Goal: Task Accomplishment & Management: Manage account settings

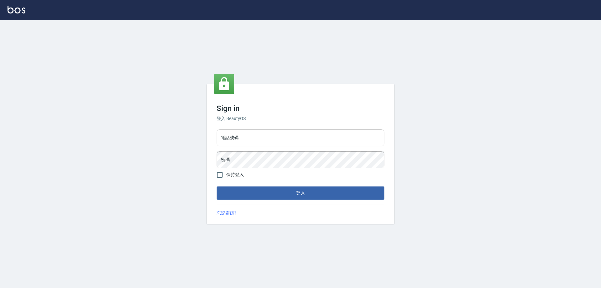
click at [245, 142] on input "電話號碼" at bounding box center [301, 137] width 168 height 17
type input "0910967130"
click at [217, 186] on button "登入" at bounding box center [301, 192] width 168 height 13
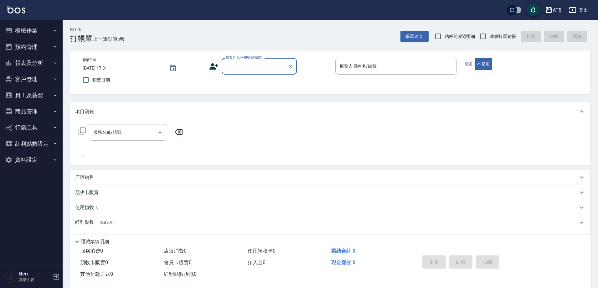
click at [557, 11] on div "AT5" at bounding box center [556, 10] width 9 height 8
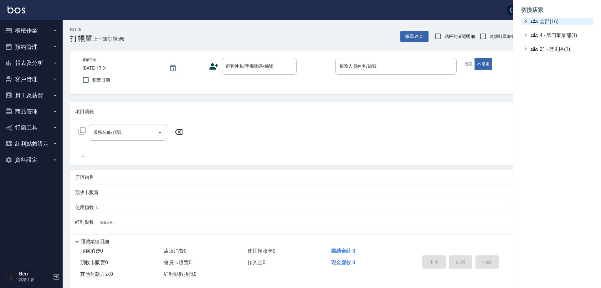
click at [551, 22] on span "全部(16)" at bounding box center [560, 22] width 60 height 8
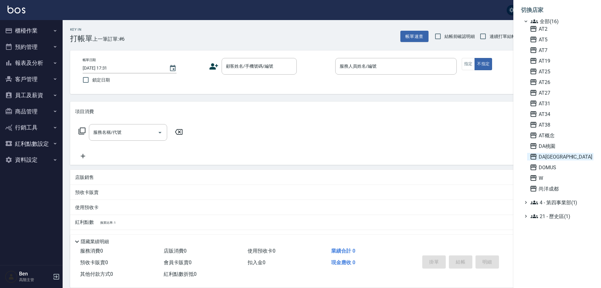
click at [564, 155] on span "DA[GEOGRAPHIC_DATA]" at bounding box center [560, 157] width 61 height 8
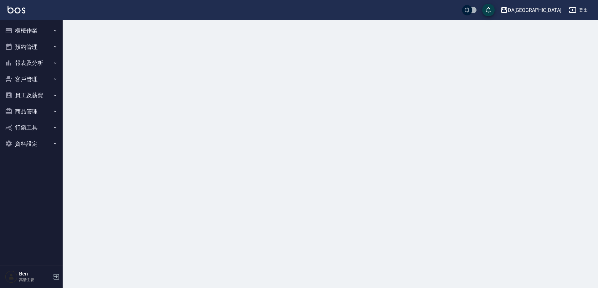
click at [27, 92] on button "員工及薪資" at bounding box center [32, 95] width 58 height 16
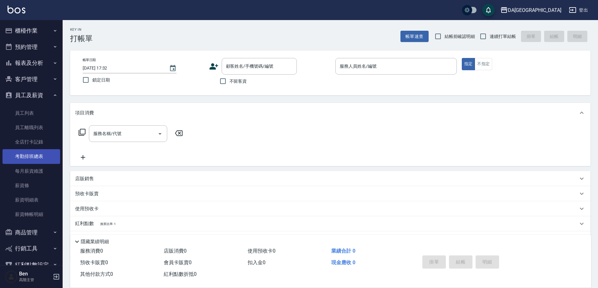
click at [41, 161] on link "考勤排班總表" at bounding box center [32, 156] width 58 height 14
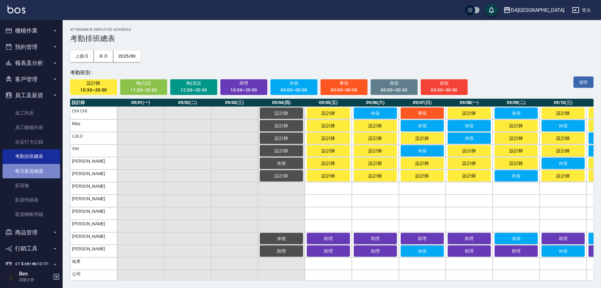
click at [39, 167] on link "每月薪資維護" at bounding box center [32, 171] width 58 height 14
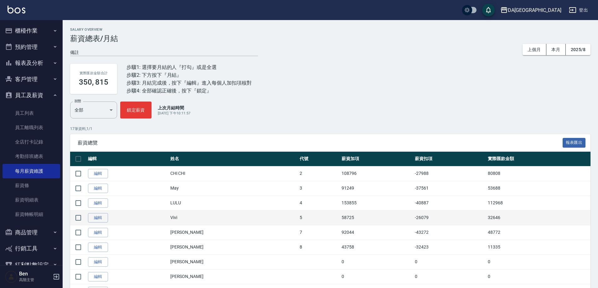
scroll to position [63, 0]
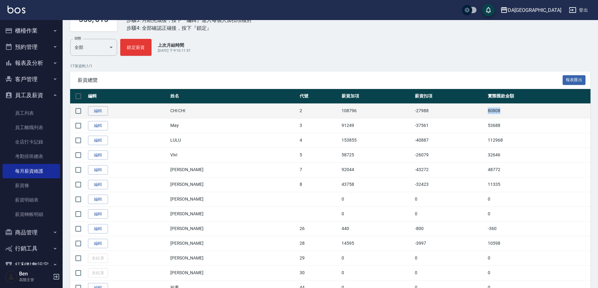
drag, startPoint x: 467, startPoint y: 110, endPoint x: 502, endPoint y: 108, distance: 35.4
click at [502, 108] on tr "編輯 CHI CHI 2 108796 -27988 80808" at bounding box center [330, 110] width 520 height 15
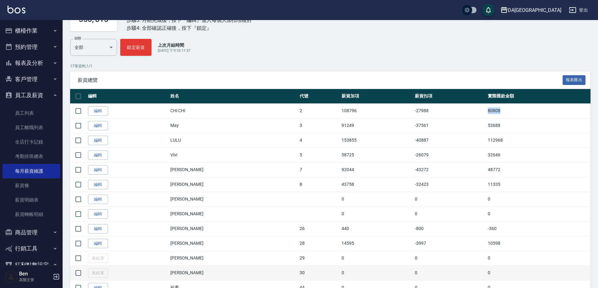
copy tr "80808"
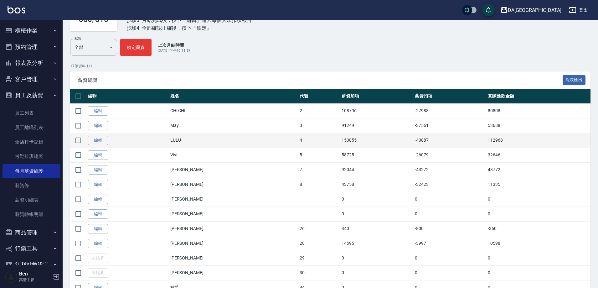
click at [509, 138] on td "112968" at bounding box center [538, 140] width 104 height 15
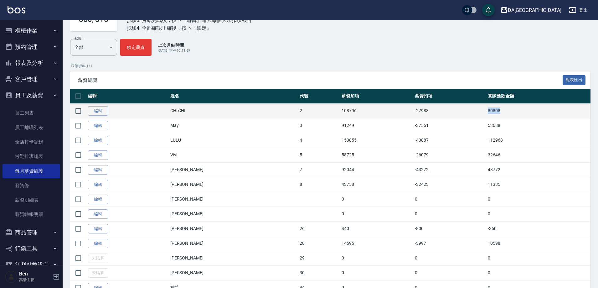
drag, startPoint x: 482, startPoint y: 114, endPoint x: 493, endPoint y: 114, distance: 10.3
click at [493, 114] on tr "編輯 CHI CHI 2 108796 -27988 80808" at bounding box center [330, 110] width 520 height 15
copy tr "80808"
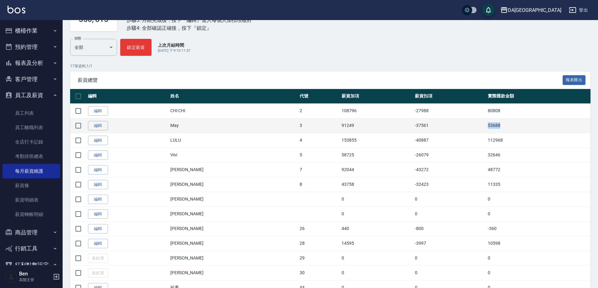
drag, startPoint x: 488, startPoint y: 123, endPoint x: 501, endPoint y: 124, distance: 13.2
click at [502, 124] on tr "編輯 May 3 91249 -37561 53688" at bounding box center [330, 125] width 520 height 15
copy tr "53688"
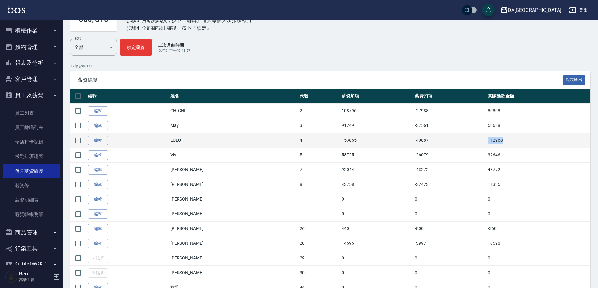
drag, startPoint x: 470, startPoint y: 141, endPoint x: 500, endPoint y: 141, distance: 29.4
click at [500, 141] on tr "編輯 LULU 4 153855 -40887 112968" at bounding box center [330, 140] width 520 height 15
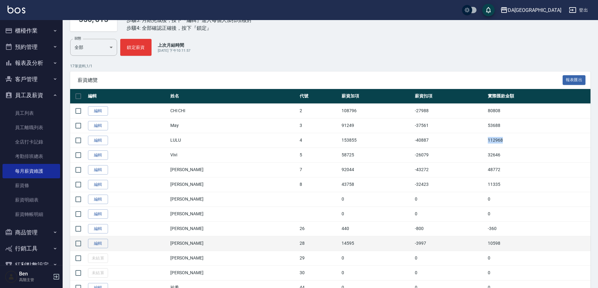
copy tr "112968"
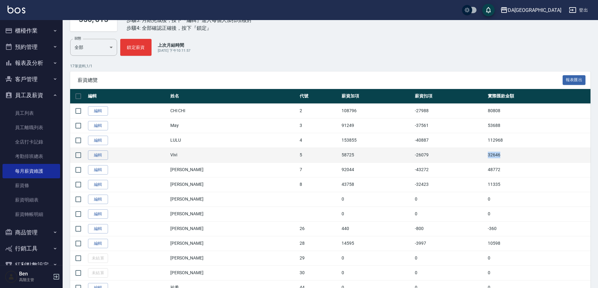
drag, startPoint x: 471, startPoint y: 154, endPoint x: 503, endPoint y: 154, distance: 31.9
click at [503, 154] on tr "編輯 Vivi 5 58725 -26079 32646" at bounding box center [330, 154] width 520 height 15
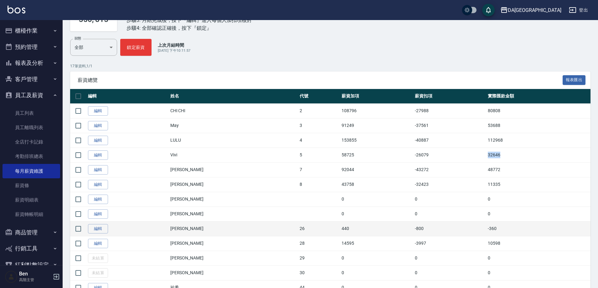
copy tr "32646"
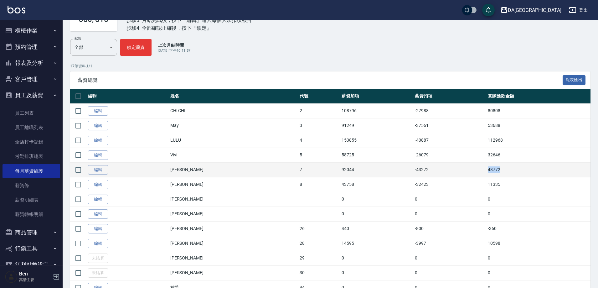
drag, startPoint x: 470, startPoint y: 168, endPoint x: 488, endPoint y: 170, distance: 17.9
click at [488, 170] on tr "編輯 Mimi 7 92044 -43272 48772" at bounding box center [330, 169] width 520 height 15
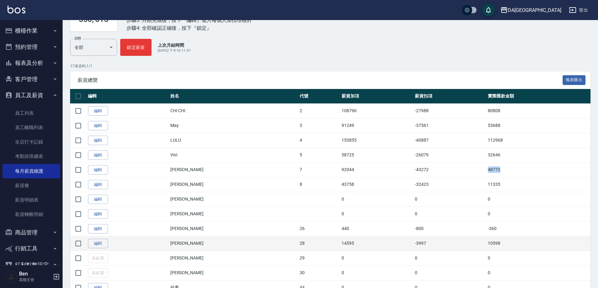
copy tr "48772"
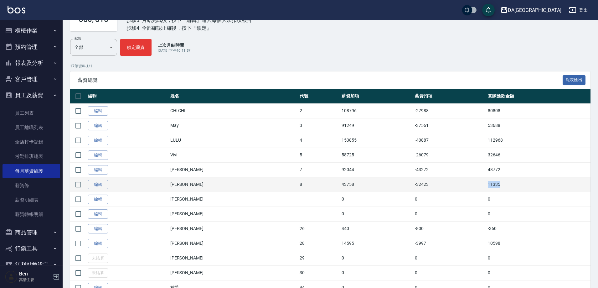
drag, startPoint x: 465, startPoint y: 184, endPoint x: 494, endPoint y: 183, distance: 28.5
click at [494, 183] on tr "編輯 LUCA 8 43758 -32423 11335" at bounding box center [330, 184] width 520 height 15
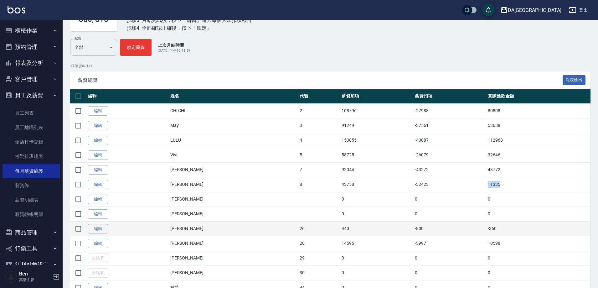
copy tr "11335"
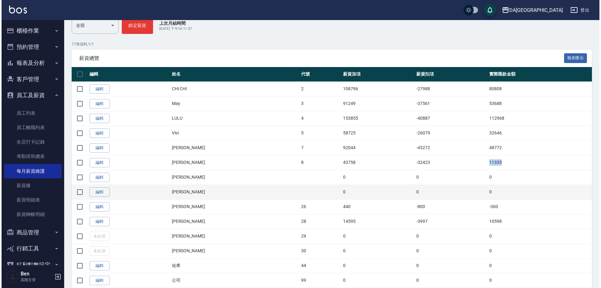
scroll to position [94, 0]
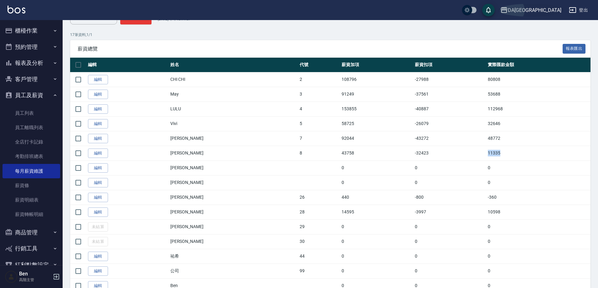
click at [551, 13] on div "DA[GEOGRAPHIC_DATA]" at bounding box center [535, 10] width 54 height 8
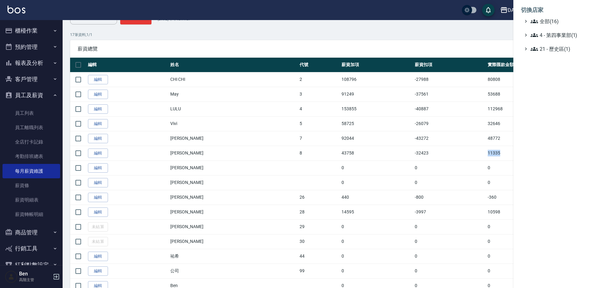
click at [550, 18] on span "全部(16)" at bounding box center [560, 22] width 60 height 8
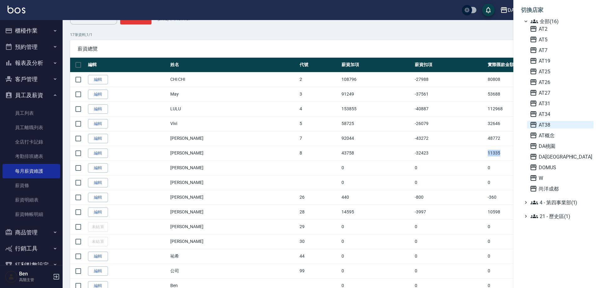
click at [559, 127] on span "AT38" at bounding box center [560, 125] width 61 height 8
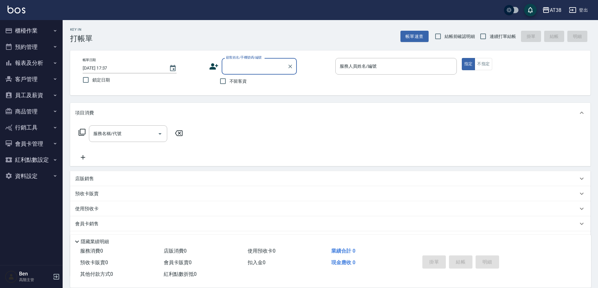
click at [35, 97] on button "員工及薪資" at bounding box center [32, 95] width 58 height 16
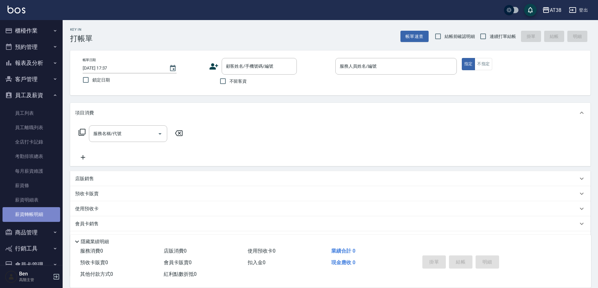
click at [31, 208] on link "薪資轉帳明細" at bounding box center [32, 214] width 58 height 14
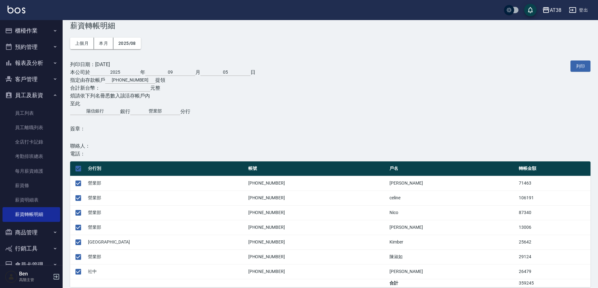
scroll to position [20, 0]
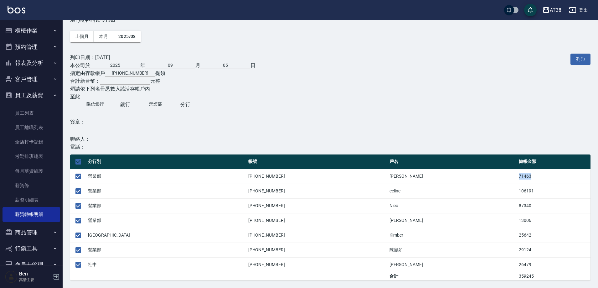
drag, startPoint x: 496, startPoint y: 177, endPoint x: 505, endPoint y: 177, distance: 9.4
click at [517, 177] on td "71463" at bounding box center [553, 176] width 73 height 15
copy td "71463"
drag, startPoint x: 470, startPoint y: 193, endPoint x: 510, endPoint y: 192, distance: 40.1
click at [510, 194] on tr "營業部 00101-037755-3 celine 106191" at bounding box center [330, 190] width 520 height 15
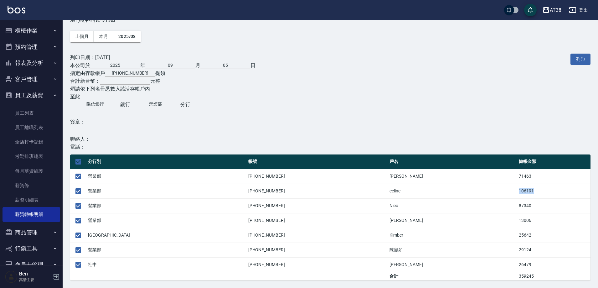
copy tr "106191"
click at [467, 185] on td "celine" at bounding box center [452, 190] width 129 height 15
drag, startPoint x: 473, startPoint y: 190, endPoint x: 504, endPoint y: 192, distance: 30.1
click at [517, 192] on td "106191" at bounding box center [553, 190] width 73 height 15
copy td "106191"
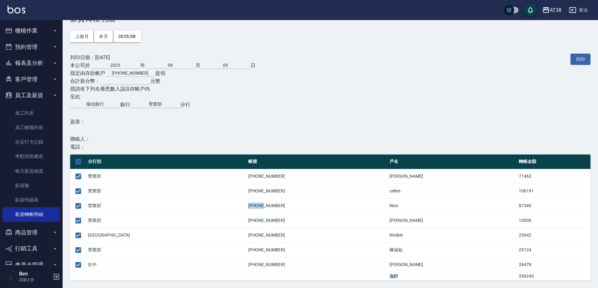
drag, startPoint x: 180, startPoint y: 206, endPoint x: 194, endPoint y: 206, distance: 14.7
click at [247, 206] on td "00101-046389-0" at bounding box center [317, 205] width 141 height 15
drag, startPoint x: 473, startPoint y: 203, endPoint x: 515, endPoint y: 204, distance: 41.9
click at [517, 204] on td "87340" at bounding box center [553, 205] width 73 height 15
copy td "87340"
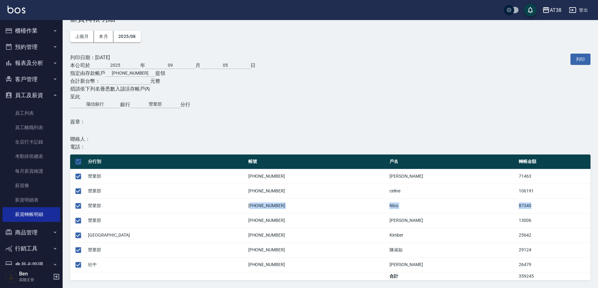
drag, startPoint x: 182, startPoint y: 204, endPoint x: 514, endPoint y: 205, distance: 333.0
click at [514, 205] on tr "營業部 00101-046389-0 Nico 87340" at bounding box center [330, 205] width 520 height 15
drag, startPoint x: 188, startPoint y: 220, endPoint x: 483, endPoint y: 221, distance: 294.8
click at [483, 221] on tr "營業部 00102-007473-8 Jenny 13006" at bounding box center [330, 220] width 520 height 15
click at [517, 221] on td "13006" at bounding box center [553, 220] width 73 height 15
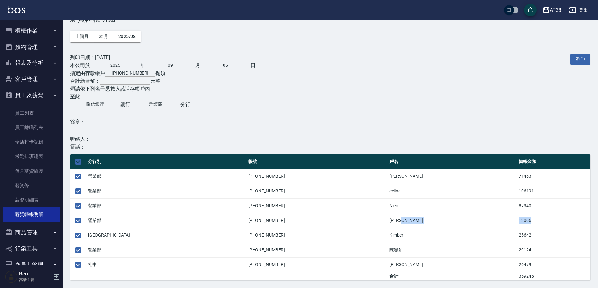
drag, startPoint x: 473, startPoint y: 223, endPoint x: 516, endPoint y: 223, distance: 43.5
click at [516, 223] on tr "營業部 00102-007473-8 Jenny 13006" at bounding box center [330, 220] width 520 height 15
copy tr "13006"
drag, startPoint x: 472, startPoint y: 237, endPoint x: 499, endPoint y: 237, distance: 27.2
click at [499, 237] on tr "蘆洲 02602-007060-3 Kimber 25642" at bounding box center [330, 235] width 520 height 15
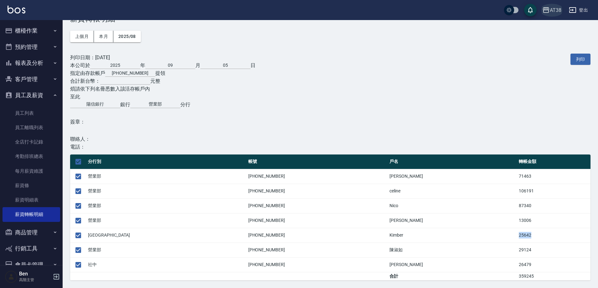
click at [560, 7] on div "AT38" at bounding box center [556, 10] width 12 height 8
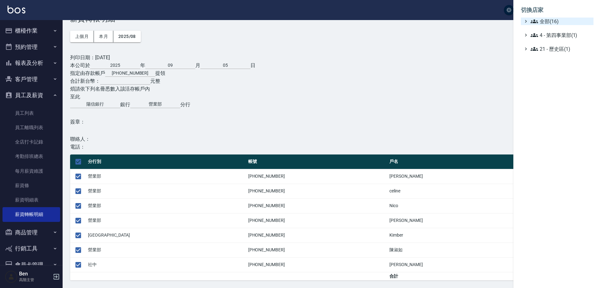
drag, startPoint x: 560, startPoint y: 7, endPoint x: 560, endPoint y: 20, distance: 13.2
click at [559, 18] on ul "切換店家 全部(16) 4 - 第四事業部(1) 21 - 歷史區(1)" at bounding box center [557, 27] width 88 height 55
click at [560, 20] on span "全部(16)" at bounding box center [560, 22] width 60 height 8
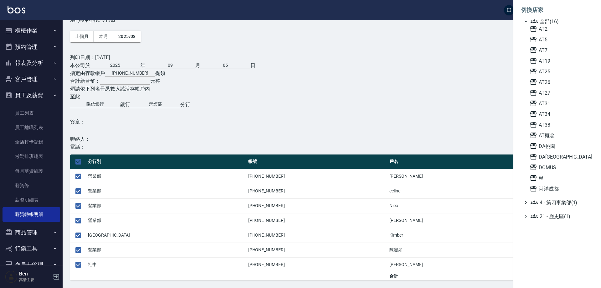
click at [401, 106] on div at bounding box center [300, 144] width 601 height 288
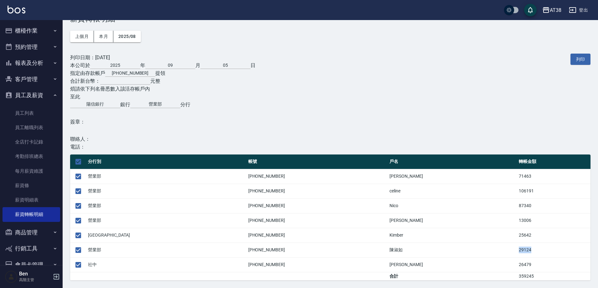
drag, startPoint x: 468, startPoint y: 251, endPoint x: 508, endPoint y: 251, distance: 39.7
click at [508, 251] on tr "營業部 00102-007831-0 陳淑如 29124" at bounding box center [330, 249] width 520 height 15
copy tr "陳淑如 29124"
drag, startPoint x: 389, startPoint y: 252, endPoint x: 397, endPoint y: 252, distance: 7.5
click at [397, 252] on tr "營業部 00102-007831-0 陳淑如 29124" at bounding box center [330, 249] width 520 height 15
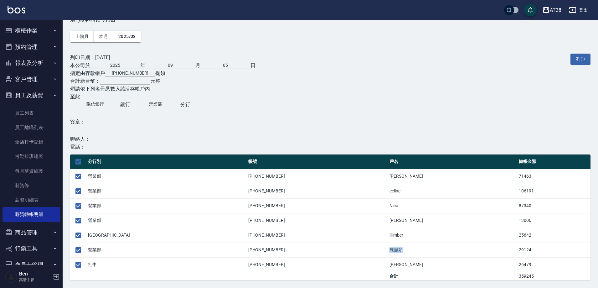
copy tr "陳淑如"
drag, startPoint x: 470, startPoint y: 234, endPoint x: 501, endPoint y: 234, distance: 31.0
click at [501, 234] on tr "蘆洲 02602-007060-3 Kimber 25642" at bounding box center [330, 235] width 520 height 15
copy tr "25642"
click at [517, 266] on td "26479" at bounding box center [553, 264] width 73 height 15
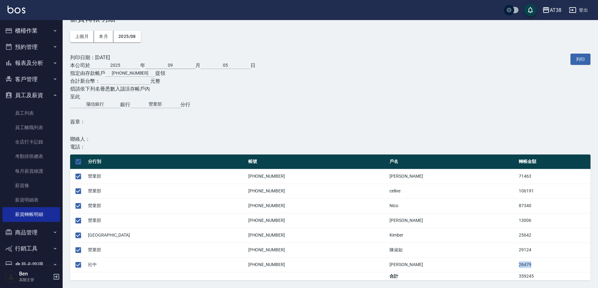
copy td "26479"
drag, startPoint x: 377, startPoint y: 263, endPoint x: 400, endPoint y: 263, distance: 22.5
click at [400, 263] on tr "社中 01102-010178-3 周宸君 26479" at bounding box center [330, 264] width 520 height 15
copy tr "周宸君"
click at [35, 166] on link "每月薪資維護" at bounding box center [32, 171] width 58 height 14
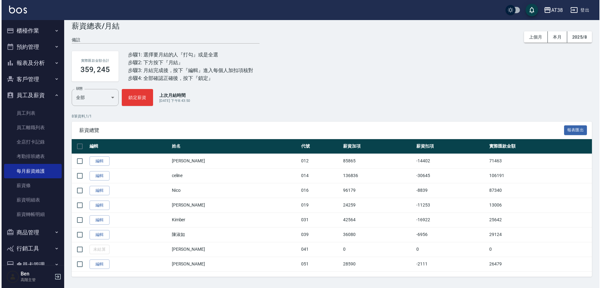
scroll to position [16, 0]
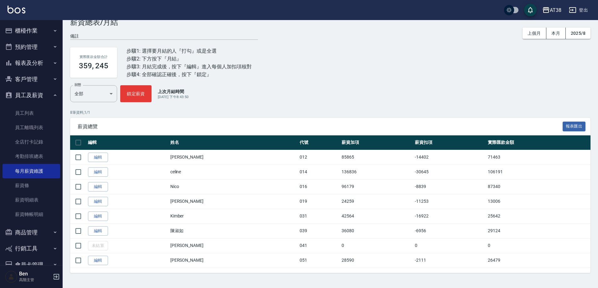
click at [376, 141] on th "薪資加項" at bounding box center [376, 142] width 73 height 15
click at [558, 6] on button "AT38" at bounding box center [552, 10] width 24 height 13
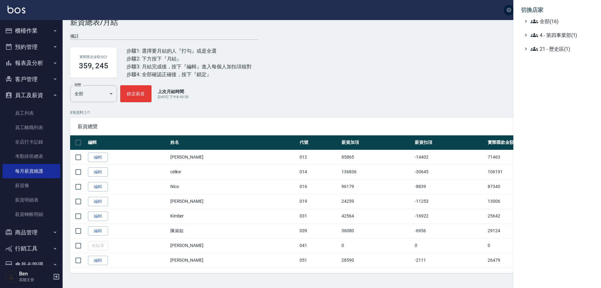
click at [558, 19] on span "全部(16)" at bounding box center [560, 22] width 60 height 8
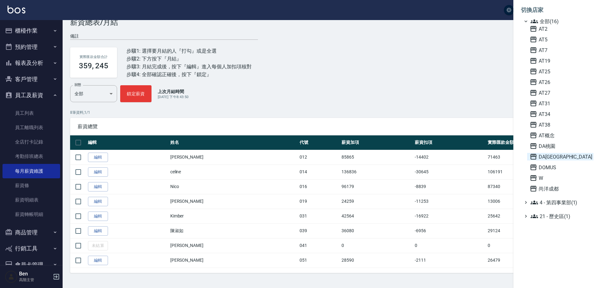
click at [563, 157] on span "DA蘆洲" at bounding box center [560, 157] width 61 height 8
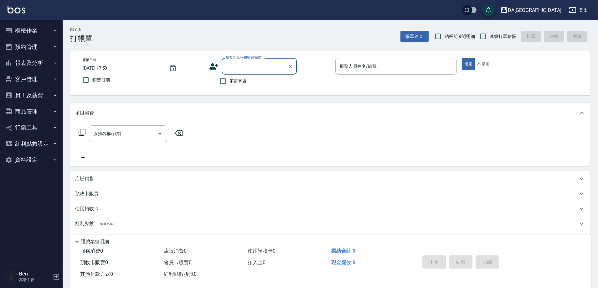
click at [34, 89] on button "員工及薪資" at bounding box center [32, 95] width 58 height 16
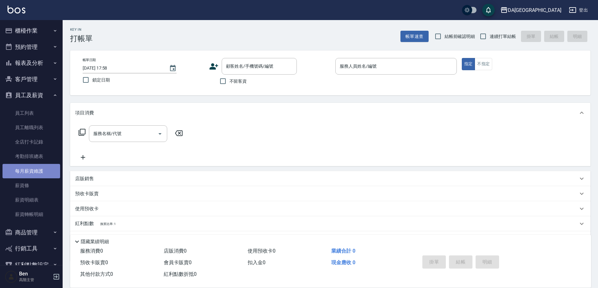
click at [32, 171] on link "每月薪資維護" at bounding box center [32, 171] width 58 height 14
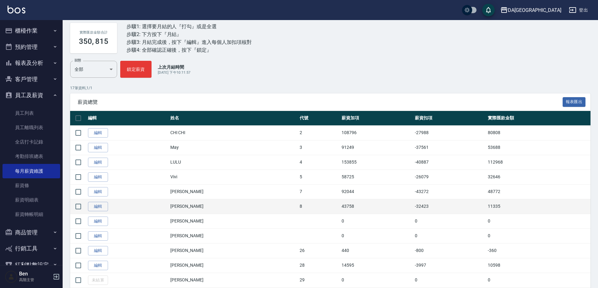
scroll to position [63, 0]
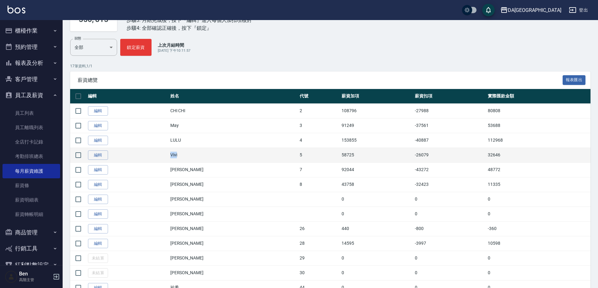
drag, startPoint x: 178, startPoint y: 155, endPoint x: 208, endPoint y: 155, distance: 30.0
click at [208, 155] on tr "編輯 Vivi 5 58725 -26079 32646" at bounding box center [330, 154] width 520 height 15
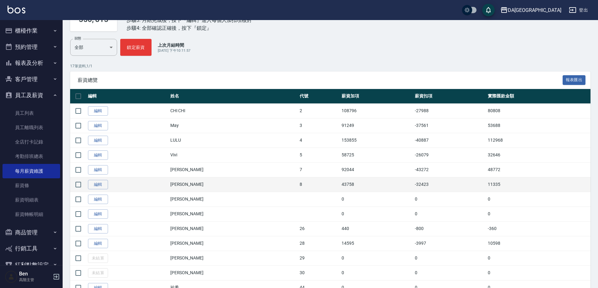
click at [298, 184] on td "8" at bounding box center [319, 184] width 42 height 15
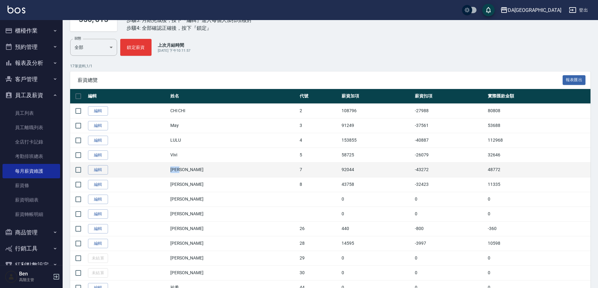
drag, startPoint x: 177, startPoint y: 165, endPoint x: 202, endPoint y: 167, distance: 25.8
click at [202, 167] on tr "編輯 Mimi 7 92044 -43272 48772" at bounding box center [330, 169] width 520 height 15
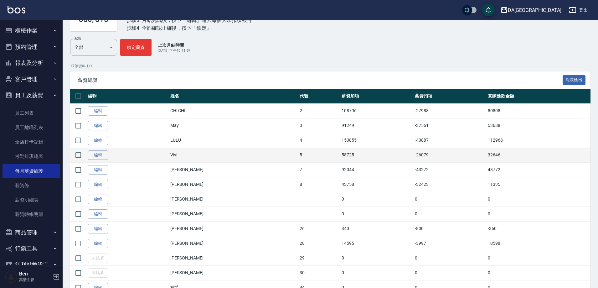
click at [214, 150] on td "Vivi" at bounding box center [233, 154] width 129 height 15
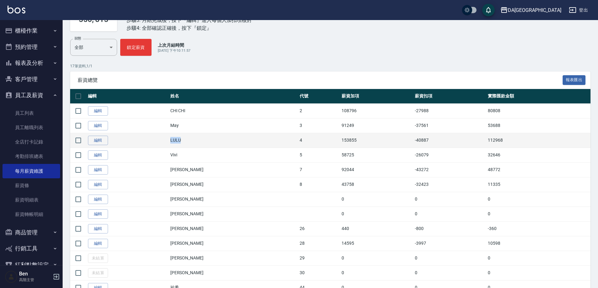
drag, startPoint x: 176, startPoint y: 140, endPoint x: 198, endPoint y: 140, distance: 22.5
click at [198, 140] on tr "編輯 LULU 4 153855 -40887 112968" at bounding box center [330, 140] width 520 height 15
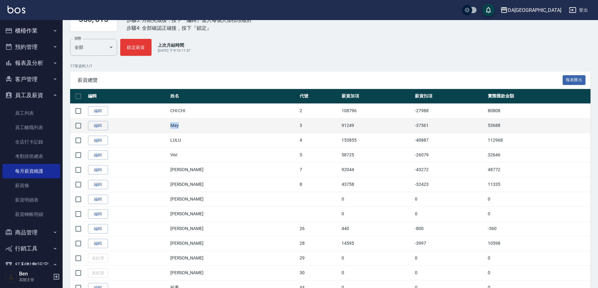
drag, startPoint x: 177, startPoint y: 125, endPoint x: 198, endPoint y: 125, distance: 20.7
click at [198, 125] on tr "編輯 May 3 91249 -37561 53688" at bounding box center [330, 125] width 520 height 15
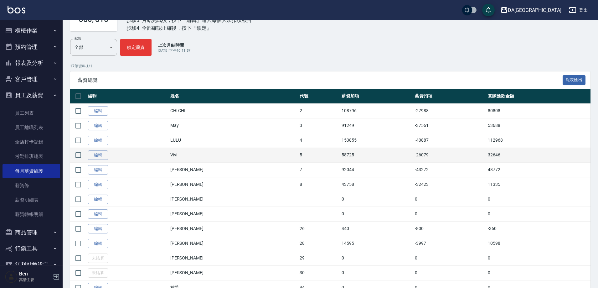
click at [221, 151] on td "Vivi" at bounding box center [233, 154] width 129 height 15
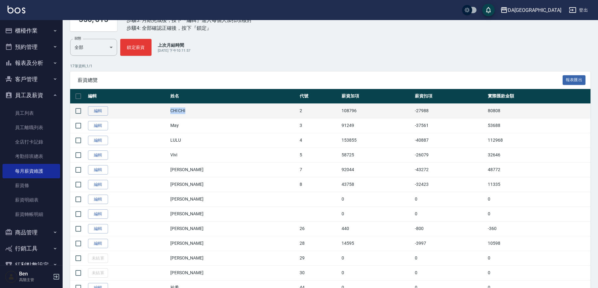
drag, startPoint x: 197, startPoint y: 110, endPoint x: 204, endPoint y: 110, distance: 6.9
click at [204, 110] on tr "編輯 CHI CHI 2 108796 -27988 80808" at bounding box center [330, 110] width 520 height 15
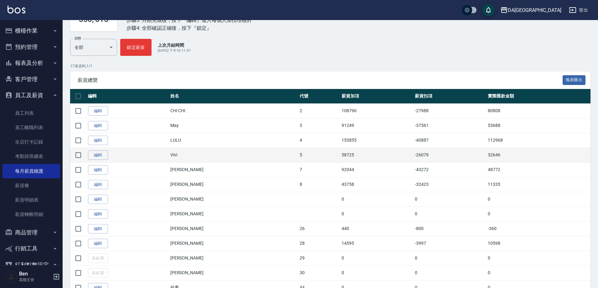
click at [221, 148] on td "Vivi" at bounding box center [233, 154] width 129 height 15
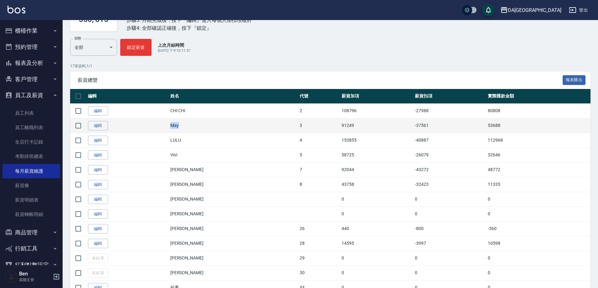
drag, startPoint x: 180, startPoint y: 125, endPoint x: 196, endPoint y: 125, distance: 16.3
click at [196, 125] on tr "編輯 May 3 91249 -37561 53688" at bounding box center [330, 125] width 520 height 15
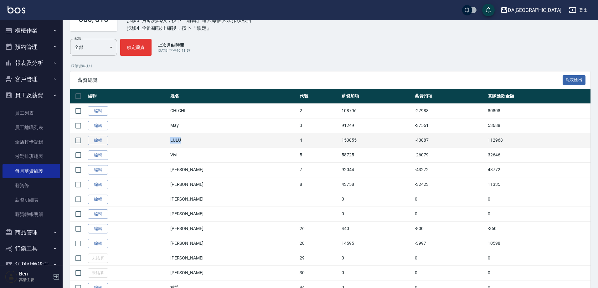
drag, startPoint x: 175, startPoint y: 141, endPoint x: 203, endPoint y: 141, distance: 28.2
click at [203, 141] on tr "編輯 LULU 4 153855 -40887 112968" at bounding box center [330, 140] width 520 height 15
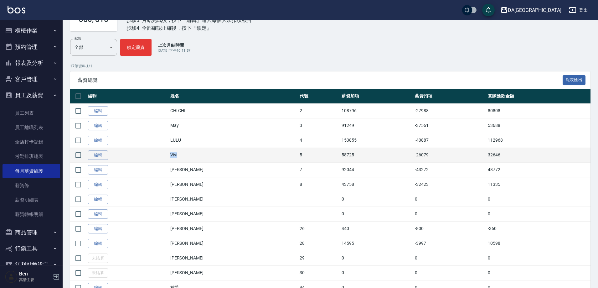
drag, startPoint x: 181, startPoint y: 152, endPoint x: 202, endPoint y: 152, distance: 21.3
click at [202, 152] on td "Vivi" at bounding box center [233, 154] width 129 height 15
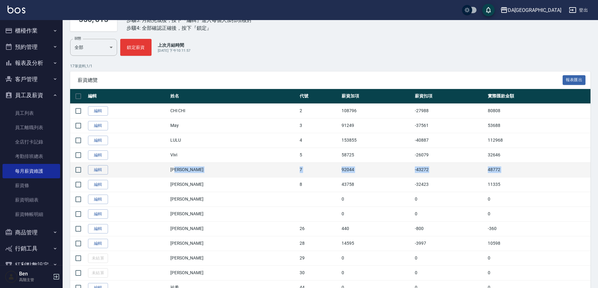
click at [187, 177] on tbody "編輯 CHI CHI 2 108796 -27988 80808 編輯 May 3 91249 -37561 53688 編輯 LULU 4 153855 -…" at bounding box center [330, 228] width 520 height 250
click at [183, 171] on td "Mimi" at bounding box center [233, 169] width 129 height 15
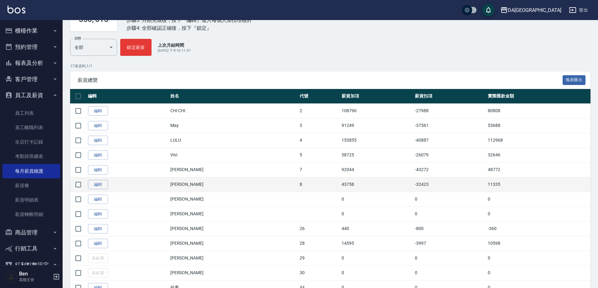
click at [222, 179] on td "LUCA" at bounding box center [233, 184] width 129 height 15
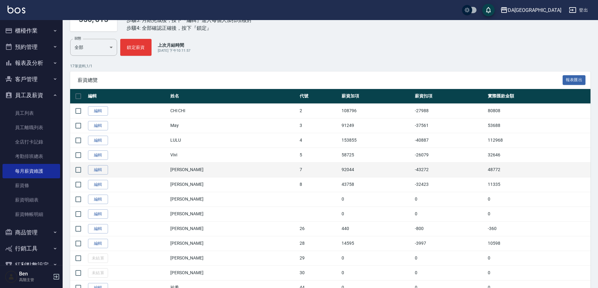
click at [206, 170] on td "Mimi" at bounding box center [233, 169] width 129 height 15
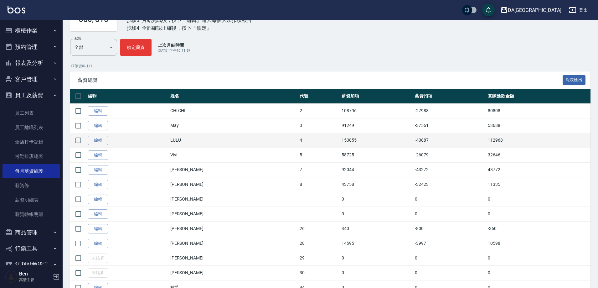
click at [207, 143] on td "LULU" at bounding box center [233, 140] width 129 height 15
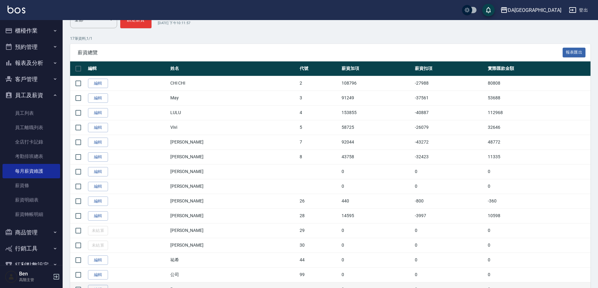
scroll to position [125, 0]
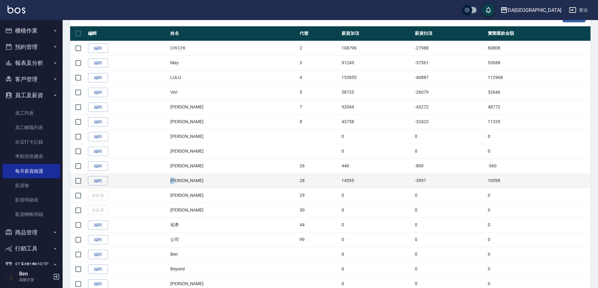
drag, startPoint x: 178, startPoint y: 184, endPoint x: 192, endPoint y: 183, distance: 13.9
click at [192, 183] on tr "編輯 蕾菈 28 14595 -3997 10598" at bounding box center [330, 180] width 520 height 15
click at [340, 177] on td "14595" at bounding box center [376, 180] width 73 height 15
drag, startPoint x: 467, startPoint y: 178, endPoint x: 501, endPoint y: 178, distance: 33.5
click at [501, 178] on tr "編輯 蕾菈 28 14595 -3997 10598" at bounding box center [330, 180] width 520 height 15
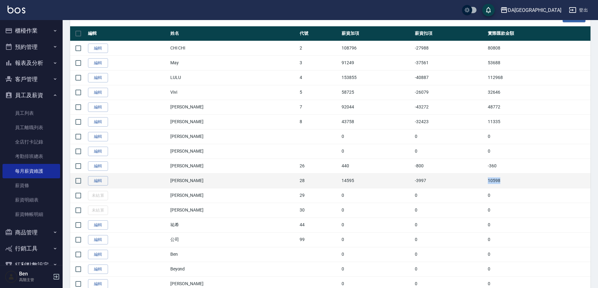
click at [498, 179] on td "10598" at bounding box center [538, 180] width 104 height 15
drag, startPoint x: 468, startPoint y: 177, endPoint x: 494, endPoint y: 178, distance: 25.0
click at [494, 178] on tr "編輯 蕾菈 28 14595 -3997 10598" at bounding box center [330, 180] width 520 height 15
click at [524, 180] on td "10598" at bounding box center [538, 180] width 104 height 15
drag, startPoint x: 465, startPoint y: 179, endPoint x: 491, endPoint y: 180, distance: 25.4
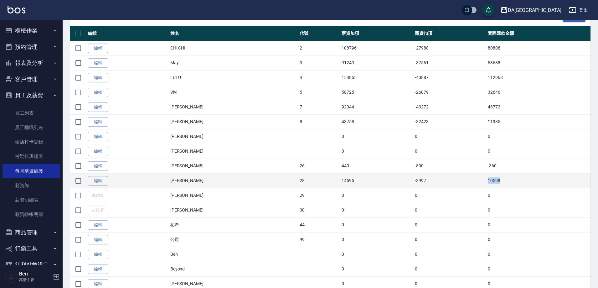
click at [491, 180] on tr "編輯 蕾菈 28 14595 -3997 10598" at bounding box center [330, 180] width 520 height 15
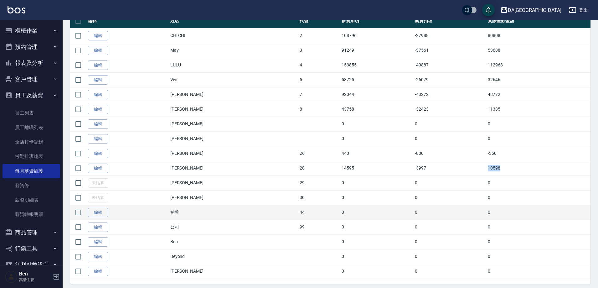
scroll to position [149, 0]
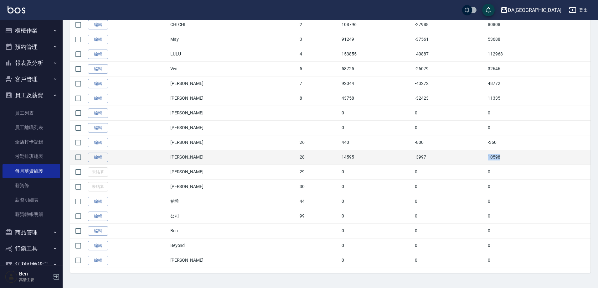
click at [486, 157] on td "10598" at bounding box center [538, 157] width 104 height 15
drag, startPoint x: 460, startPoint y: 157, endPoint x: 499, endPoint y: 156, distance: 38.5
click at [499, 156] on tr "編輯 蕾菈 28 14595 -3997 10598" at bounding box center [330, 157] width 520 height 15
copy tr "10598"
click at [500, 161] on td "10598" at bounding box center [538, 157] width 104 height 15
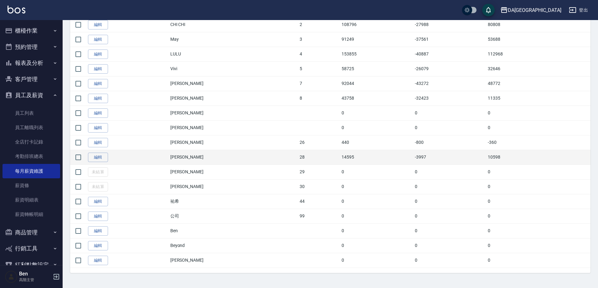
click at [489, 151] on td "10598" at bounding box center [538, 157] width 104 height 15
drag, startPoint x: 458, startPoint y: 157, endPoint x: 494, endPoint y: 155, distance: 35.4
click at [494, 155] on tr "編輯 蕾菈 28 14595 -3997 10598" at bounding box center [330, 157] width 520 height 15
copy tr "10598"
drag, startPoint x: 507, startPoint y: 161, endPoint x: 472, endPoint y: 158, distance: 35.8
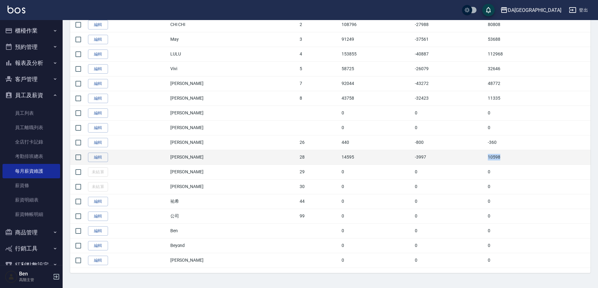
click at [506, 160] on td "10598" at bounding box center [538, 157] width 104 height 15
click at [462, 159] on td "-3997" at bounding box center [449, 157] width 73 height 15
click at [486, 157] on td "10598" at bounding box center [538, 157] width 104 height 15
drag, startPoint x: 469, startPoint y: 156, endPoint x: 485, endPoint y: 157, distance: 16.0
click at [485, 157] on tr "編輯 蕾菈 28 14595 -3997 10598" at bounding box center [330, 157] width 520 height 15
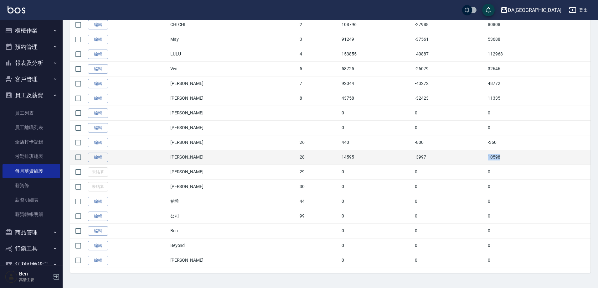
copy tr "10598"
click at [515, 158] on td "10598" at bounding box center [538, 157] width 104 height 15
drag, startPoint x: 472, startPoint y: 157, endPoint x: 489, endPoint y: 156, distance: 17.3
click at [489, 156] on td "10598" at bounding box center [538, 157] width 104 height 15
copy td "10598"
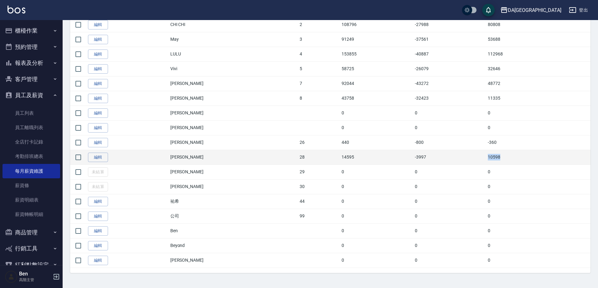
click at [512, 156] on td "10598" at bounding box center [538, 157] width 104 height 15
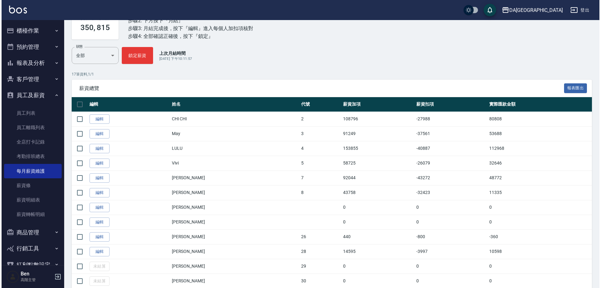
scroll to position [55, 0]
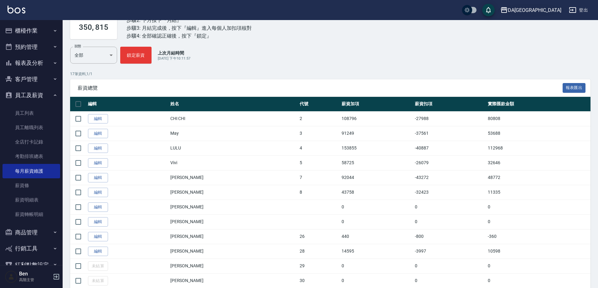
click at [555, 5] on button "DA[GEOGRAPHIC_DATA]" at bounding box center [531, 10] width 66 height 13
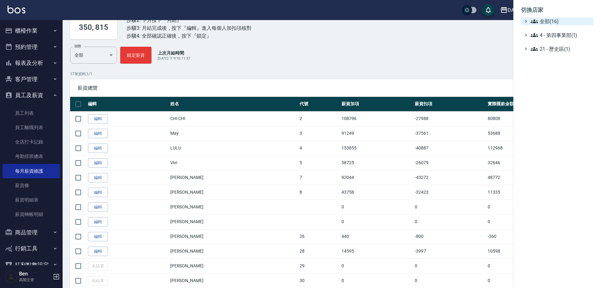
click at [555, 23] on span "全部(16)" at bounding box center [560, 22] width 60 height 8
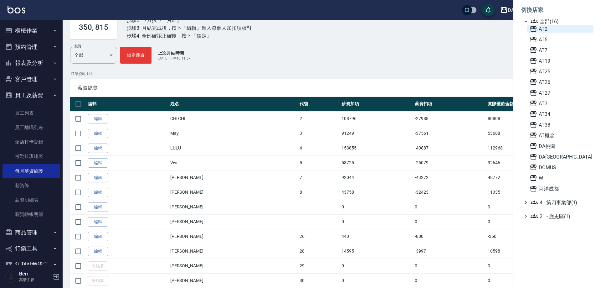
click at [551, 28] on span "AT2" at bounding box center [560, 29] width 61 height 8
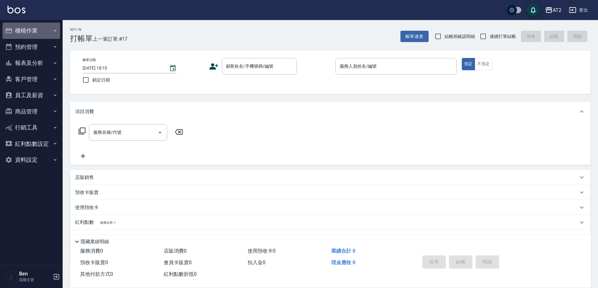
click at [37, 31] on button "櫃檯作業" at bounding box center [32, 31] width 58 height 16
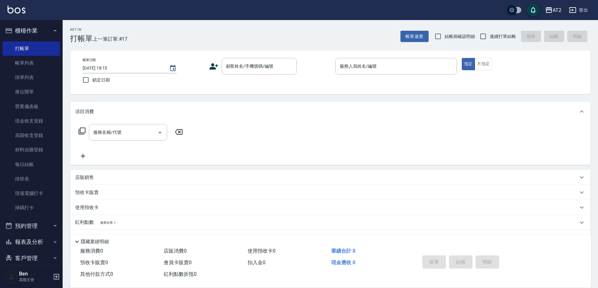
click at [45, 30] on button "櫃檯作業" at bounding box center [32, 31] width 58 height 16
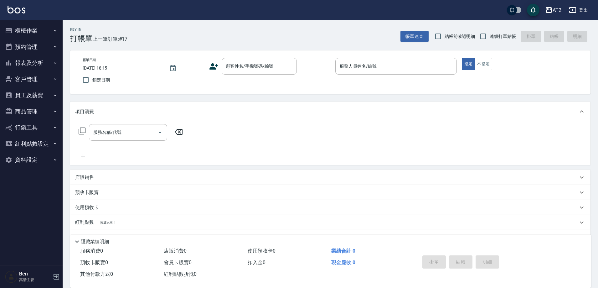
click at [35, 93] on button "員工及薪資" at bounding box center [32, 95] width 58 height 16
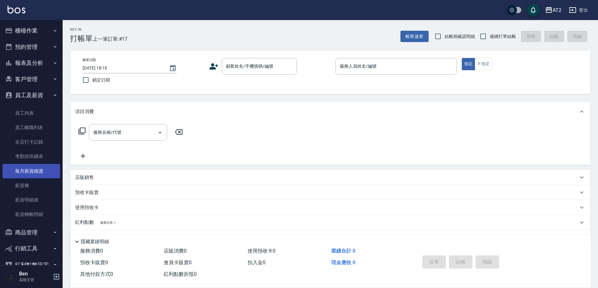
click at [33, 177] on link "每月薪資維護" at bounding box center [32, 171] width 58 height 14
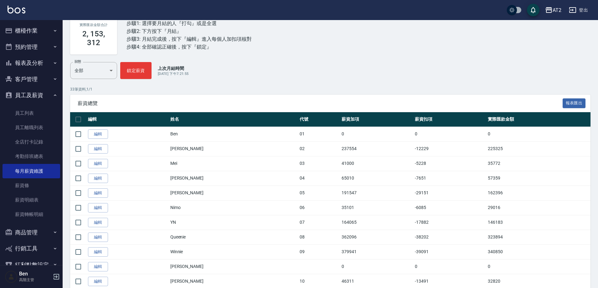
scroll to position [125, 0]
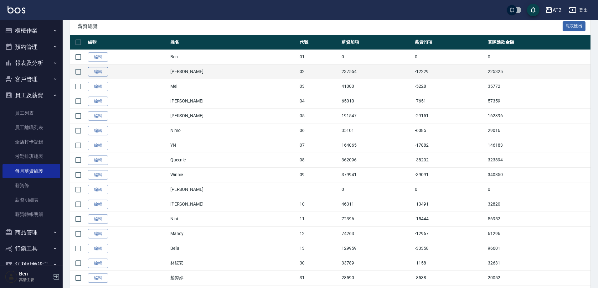
click at [103, 75] on link "編輯" at bounding box center [98, 72] width 20 height 10
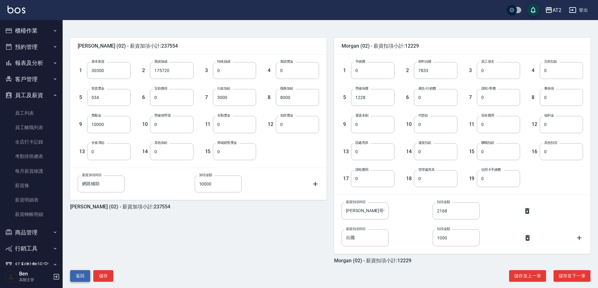
scroll to position [146, 0]
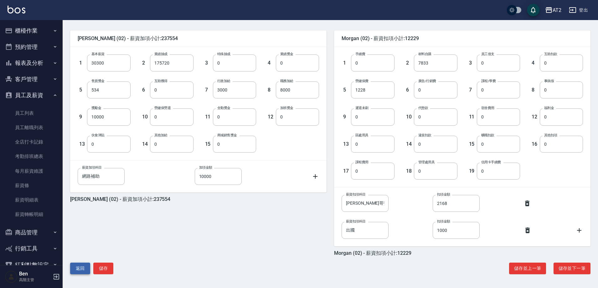
click at [78, 269] on button "返回" at bounding box center [80, 268] width 20 height 12
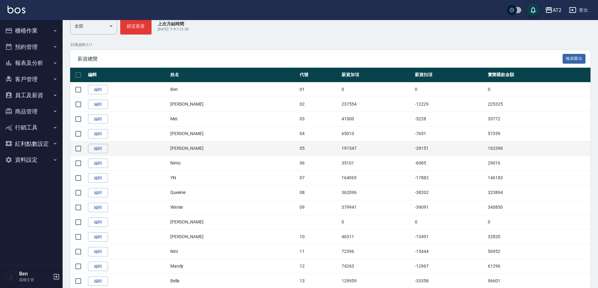
scroll to position [125, 0]
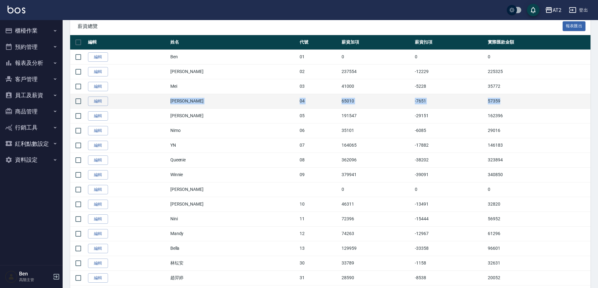
drag, startPoint x: 310, startPoint y: 102, endPoint x: 511, endPoint y: 103, distance: 201.2
click at [511, 103] on tr "編輯 [PERSON_NAME] 04 65010 -7651 57359" at bounding box center [330, 101] width 520 height 15
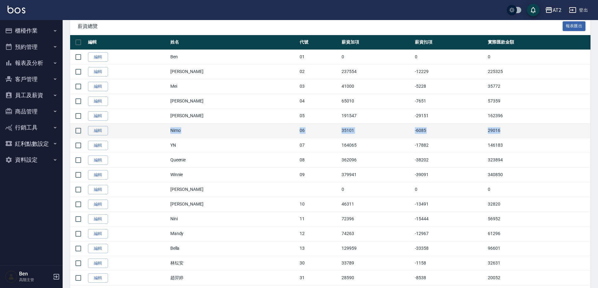
drag, startPoint x: 173, startPoint y: 130, endPoint x: 512, endPoint y: 132, distance: 338.6
click at [511, 132] on tr "編輯 Nimo 06 35101 -6085 29016" at bounding box center [330, 130] width 520 height 15
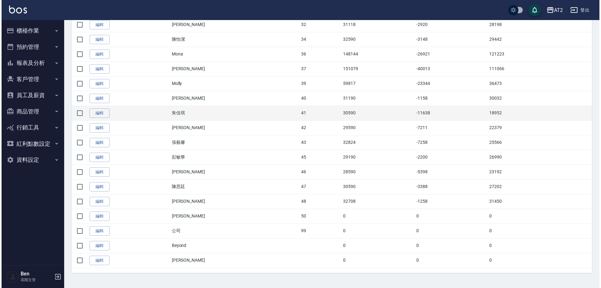
scroll to position [380, 0]
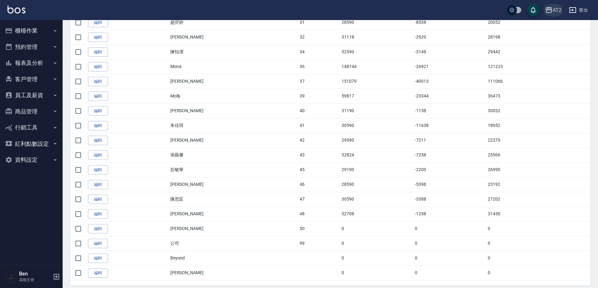
click at [553, 15] on button "AT2" at bounding box center [552, 10] width 21 height 13
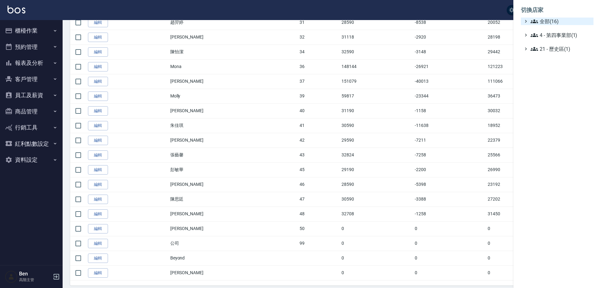
click at [555, 23] on span "全部(16)" at bounding box center [560, 22] width 60 height 8
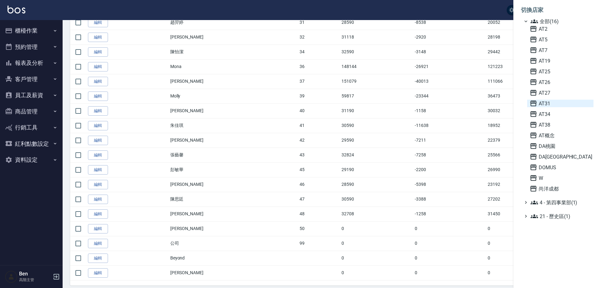
click at [566, 103] on span "AT31" at bounding box center [560, 104] width 61 height 8
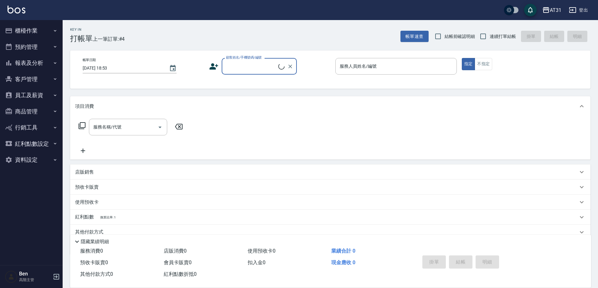
click at [44, 59] on button "報表及分析" at bounding box center [32, 63] width 58 height 16
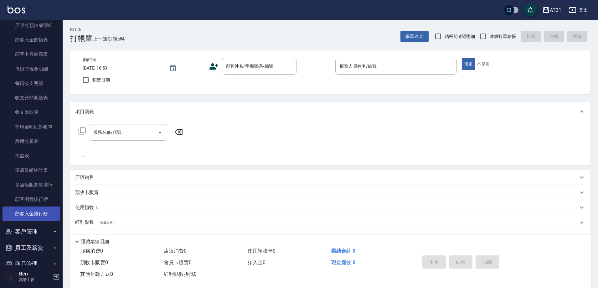
scroll to position [538, 0]
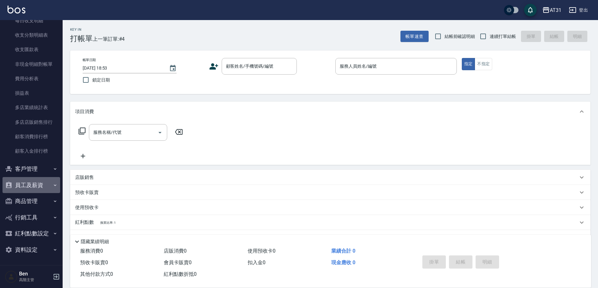
click at [34, 185] on button "員工及薪資" at bounding box center [32, 185] width 58 height 16
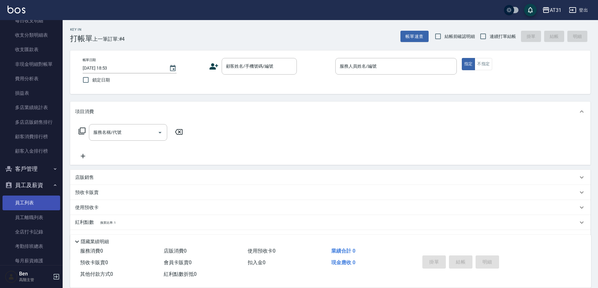
scroll to position [658, 0]
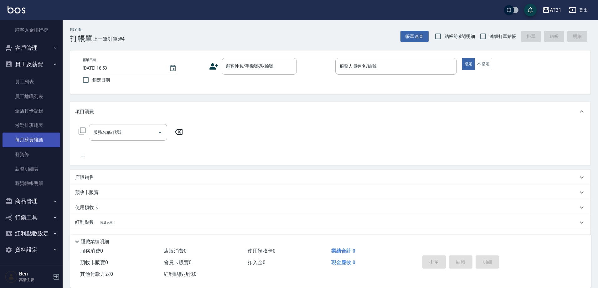
click at [43, 135] on link "每月薪資維護" at bounding box center [32, 139] width 58 height 14
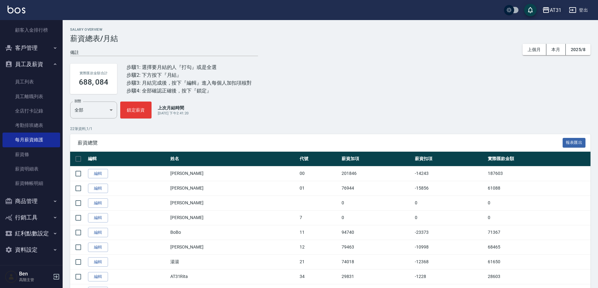
click at [553, 13] on div "AT31" at bounding box center [556, 10] width 12 height 8
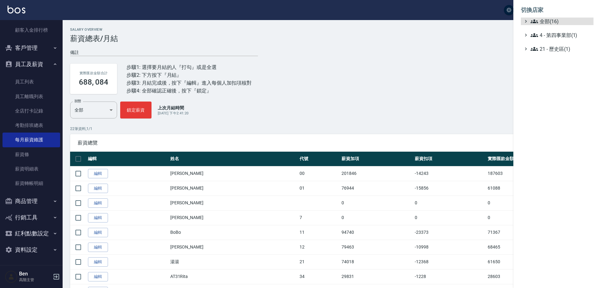
click at [555, 26] on ul "全部(16) 4 - 第四事業部(1) 21 - 歷史區(1)" at bounding box center [557, 35] width 73 height 35
click at [555, 17] on li "切換店家" at bounding box center [557, 10] width 73 height 15
click at [555, 21] on span "全部(16)" at bounding box center [560, 22] width 60 height 8
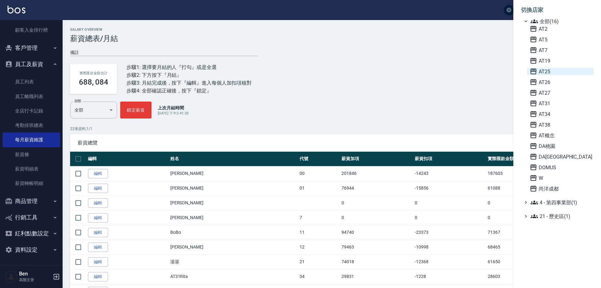
click at [555, 70] on span "AT25" at bounding box center [560, 72] width 61 height 8
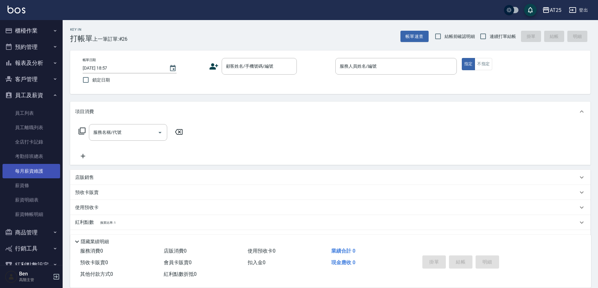
click at [38, 170] on link "每月薪資維護" at bounding box center [32, 171] width 58 height 14
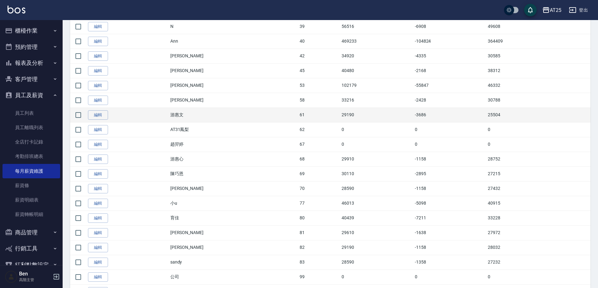
scroll to position [332, 0]
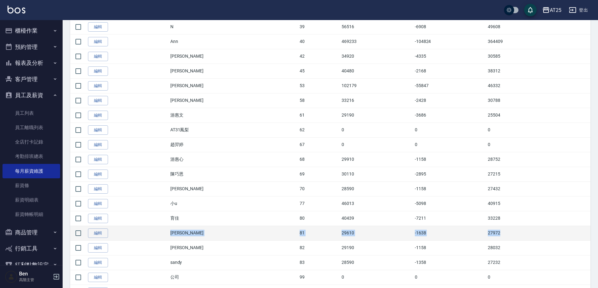
drag, startPoint x: 179, startPoint y: 232, endPoint x: 502, endPoint y: 233, distance: 323.0
click at [502, 233] on tr "編輯 小伶 81 29610 -1638 27972" at bounding box center [330, 232] width 520 height 15
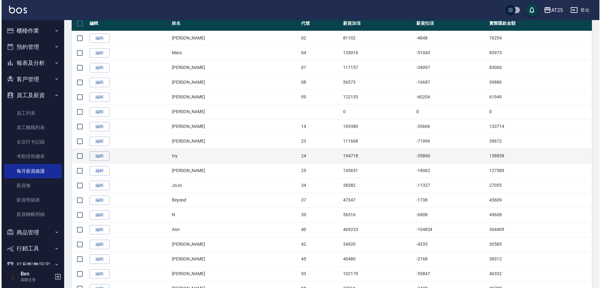
scroll to position [0, 0]
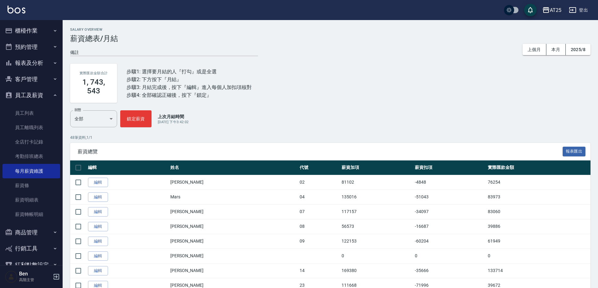
click at [556, 12] on div "AT25" at bounding box center [556, 10] width 12 height 8
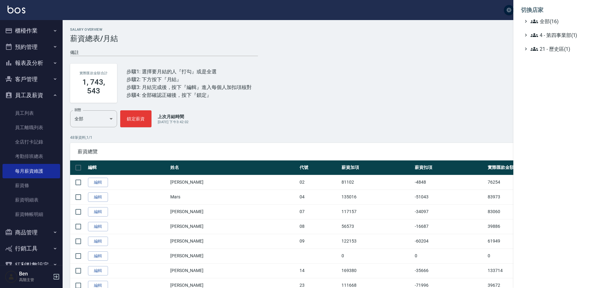
click at [554, 24] on div at bounding box center [300, 144] width 601 height 288
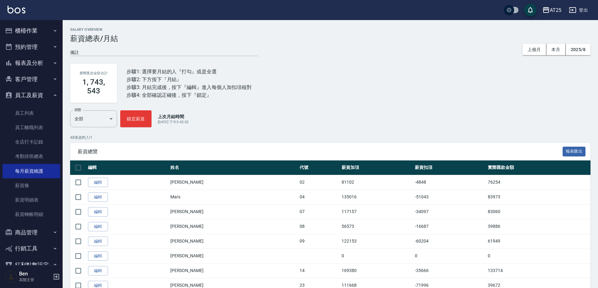
click at [562, 12] on button "AT25" at bounding box center [552, 10] width 24 height 13
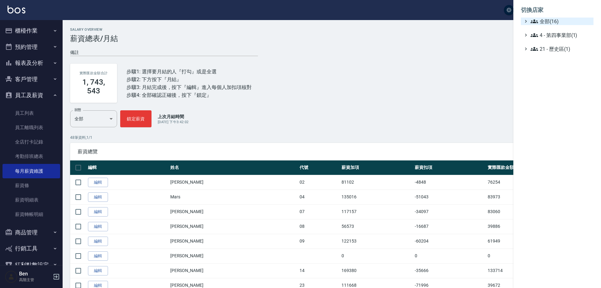
click at [565, 23] on span "全部(16)" at bounding box center [560, 22] width 60 height 8
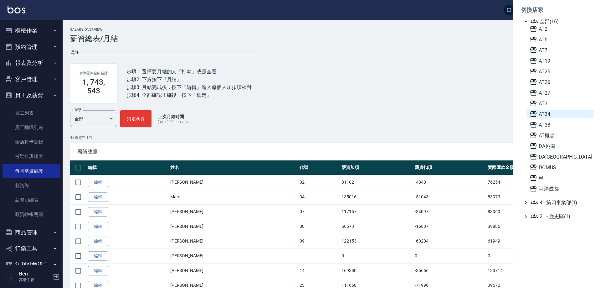
click at [552, 113] on span "AT34" at bounding box center [560, 114] width 61 height 8
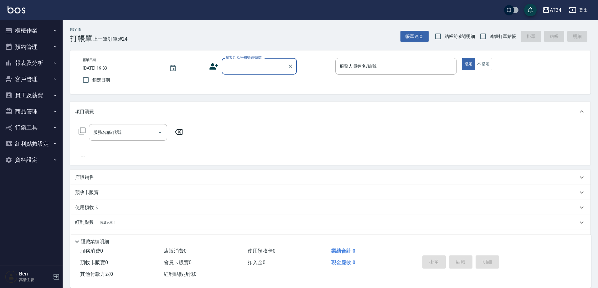
click at [34, 67] on button "報表及分析" at bounding box center [32, 63] width 58 height 16
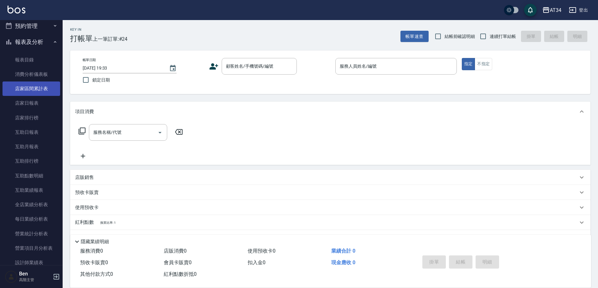
scroll to position [31, 0]
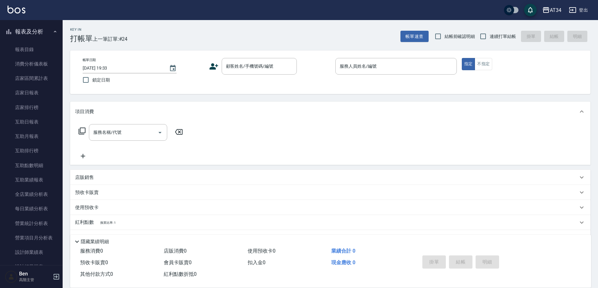
click at [42, 34] on button "報表及分析" at bounding box center [32, 31] width 58 height 16
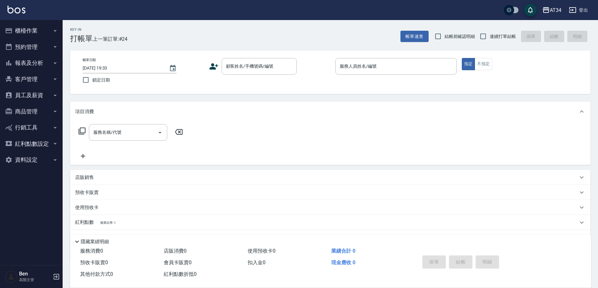
scroll to position [0, 0]
click at [36, 93] on button "員工及薪資" at bounding box center [32, 95] width 58 height 16
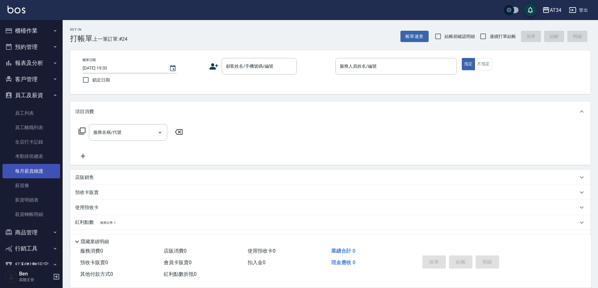
click at [34, 169] on link "每月薪資維護" at bounding box center [32, 171] width 58 height 14
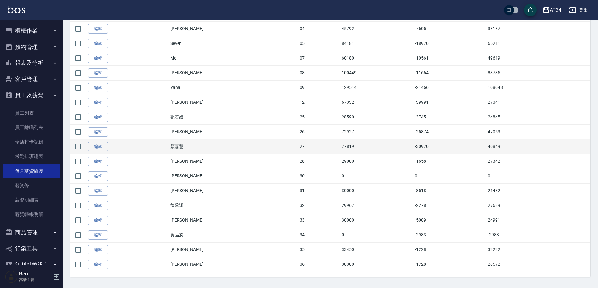
scroll to position [187, 0]
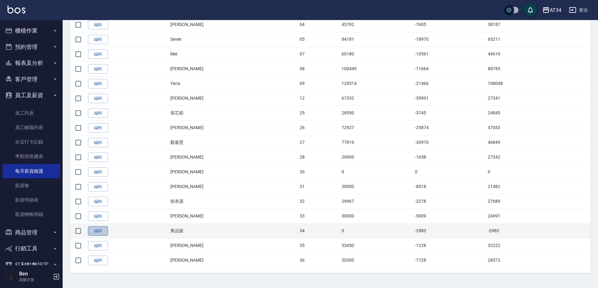
click at [101, 229] on link "編輯" at bounding box center [98, 231] width 20 height 10
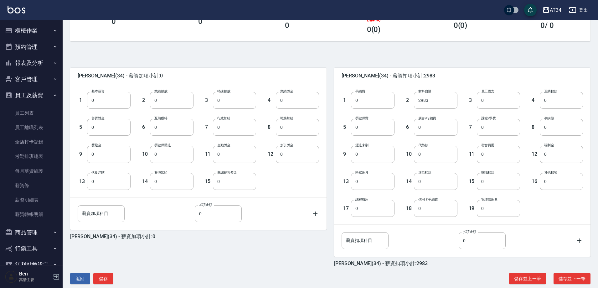
scroll to position [119, 0]
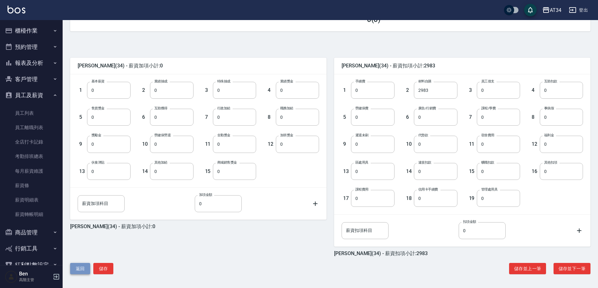
click at [82, 267] on button "返回" at bounding box center [80, 269] width 20 height 12
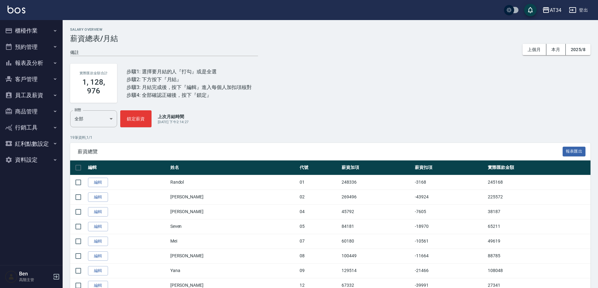
click at [562, 10] on button "AT34" at bounding box center [552, 10] width 24 height 13
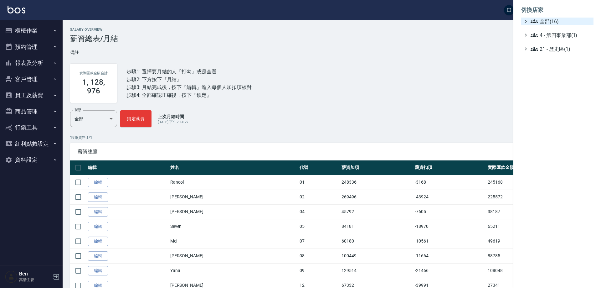
click at [558, 20] on span "全部(16)" at bounding box center [560, 22] width 60 height 8
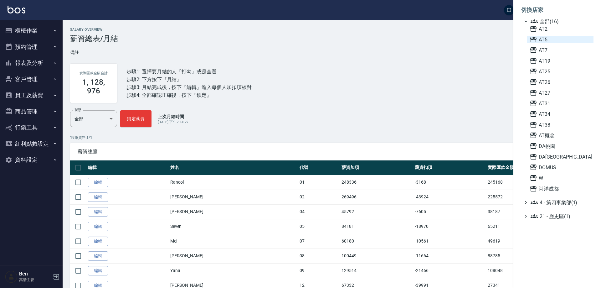
click at [561, 42] on span "AT5" at bounding box center [560, 40] width 61 height 8
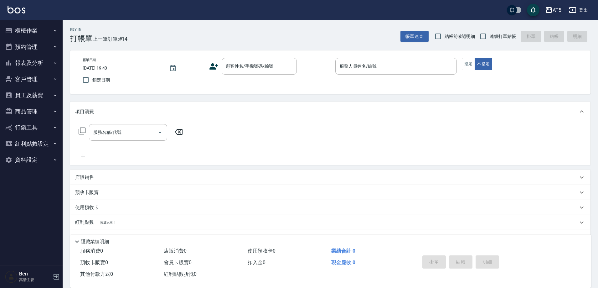
click at [543, 9] on div "AT5 登出" at bounding box center [299, 10] width 598 height 20
click at [21, 100] on button "員工及薪資" at bounding box center [32, 95] width 58 height 16
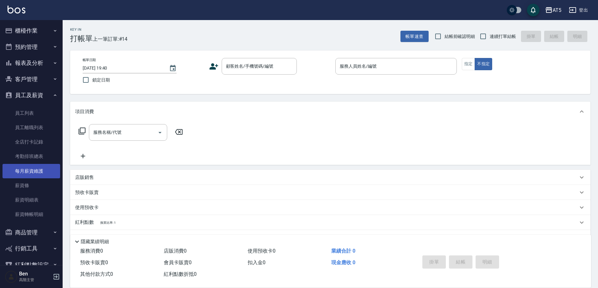
click at [48, 175] on link "每月薪資維護" at bounding box center [32, 171] width 58 height 14
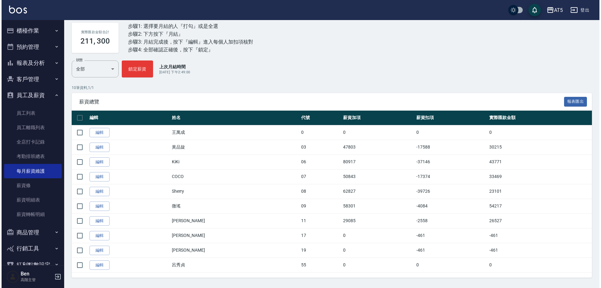
scroll to position [46, 0]
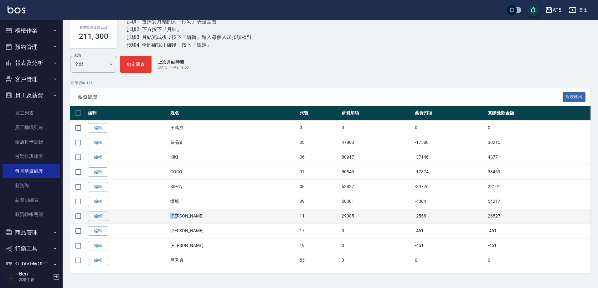
drag, startPoint x: 185, startPoint y: 216, endPoint x: 206, endPoint y: 214, distance: 21.0
click at [206, 214] on td "[PERSON_NAME]" at bounding box center [233, 215] width 129 height 15
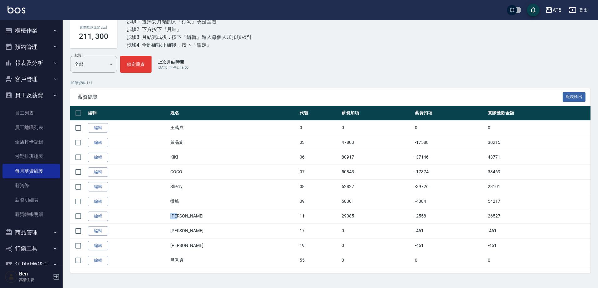
copy td "[PERSON_NAME]"
click at [521, 54] on div "實際匯款金額合計 211, 300 步驟1: 選擇要月結的人『打勾』或是全選 步驟2: 下方按下『月結』 步驟3: 月結完成後，按下『編輯』進入每個人加扣項核…" at bounding box center [330, 32] width 520 height 45
click at [550, 7] on icon "button" at bounding box center [549, 10] width 8 height 8
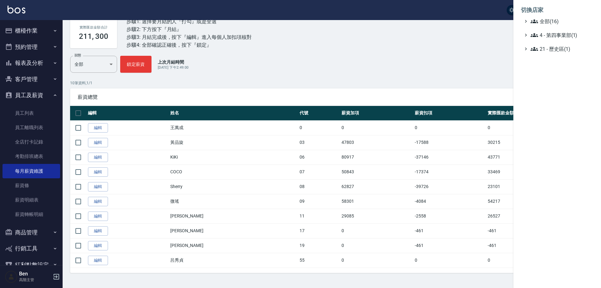
click at [550, 20] on span "全部(16)" at bounding box center [560, 22] width 60 height 8
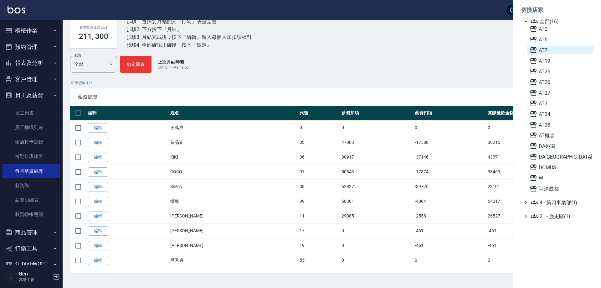
click at [547, 51] on span "AT7" at bounding box center [560, 50] width 61 height 8
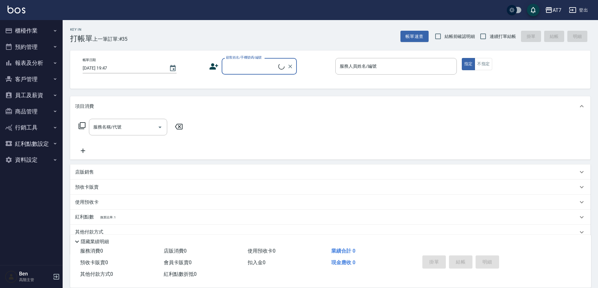
click at [37, 63] on button "報表及分析" at bounding box center [32, 63] width 58 height 16
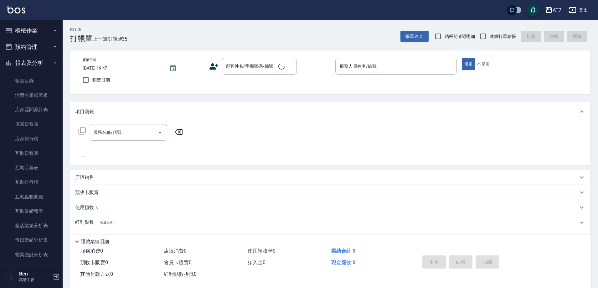
click at [37, 63] on button "報表及分析" at bounding box center [32, 63] width 58 height 16
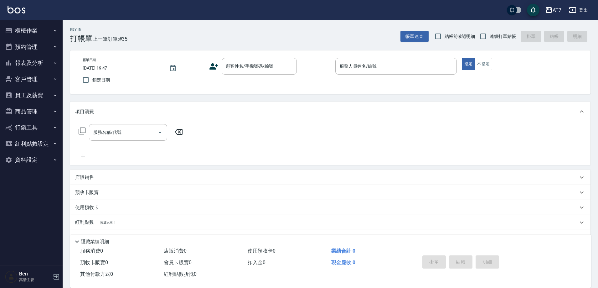
click at [36, 91] on button "員工及薪資" at bounding box center [32, 95] width 58 height 16
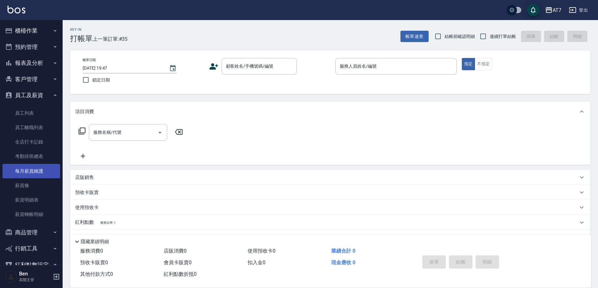
click at [35, 174] on link "每月薪資維護" at bounding box center [32, 171] width 58 height 14
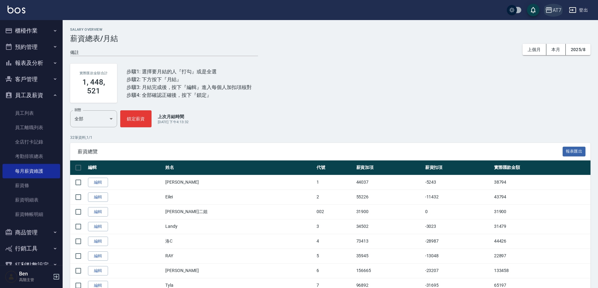
click at [553, 12] on div "AT7" at bounding box center [556, 10] width 9 height 8
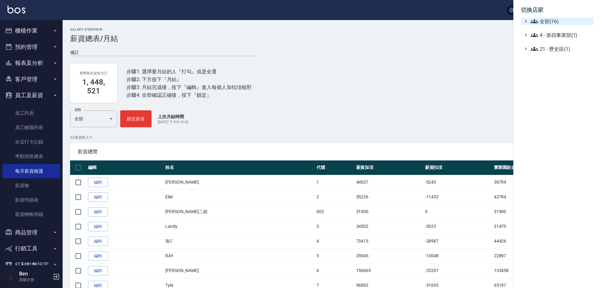
click at [555, 22] on span "全部(16)" at bounding box center [560, 22] width 60 height 8
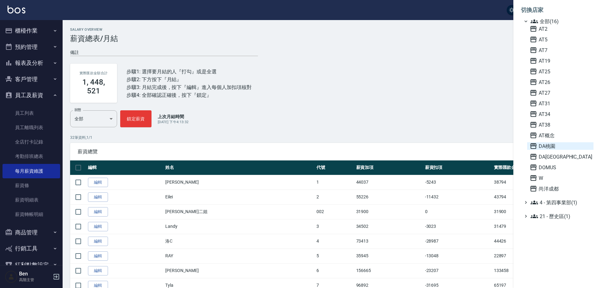
click at [564, 145] on span "DA桃園" at bounding box center [560, 146] width 61 height 8
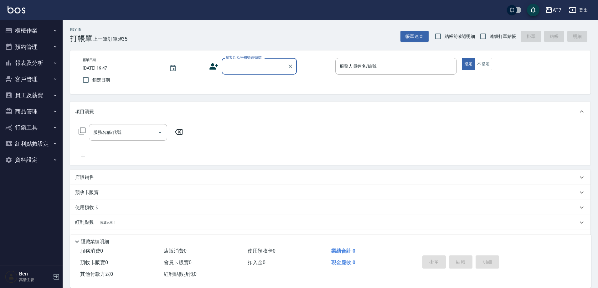
click at [37, 91] on button "員工及薪資" at bounding box center [32, 95] width 58 height 16
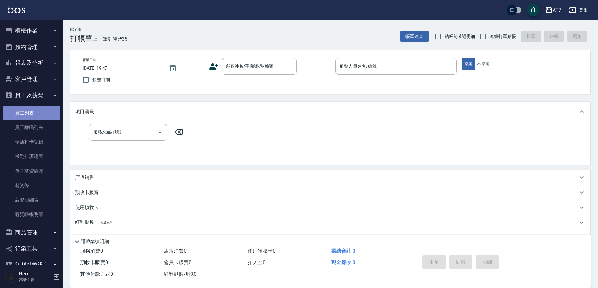
click at [33, 107] on link "員工列表" at bounding box center [32, 113] width 58 height 14
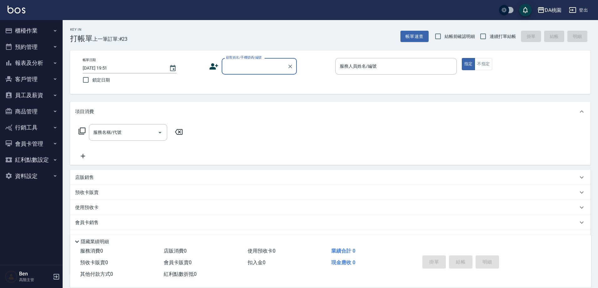
click at [33, 95] on button "員工及薪資" at bounding box center [32, 95] width 58 height 16
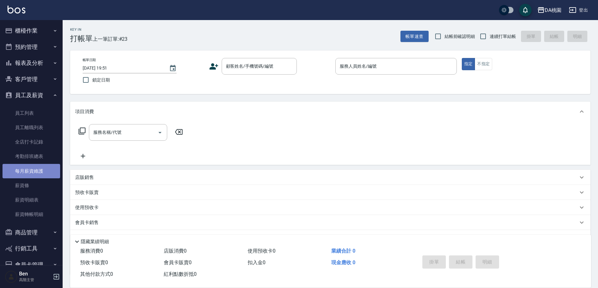
click at [31, 173] on link "每月薪資維護" at bounding box center [32, 171] width 58 height 14
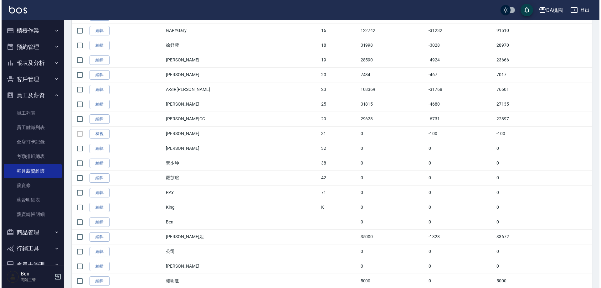
scroll to position [220, 0]
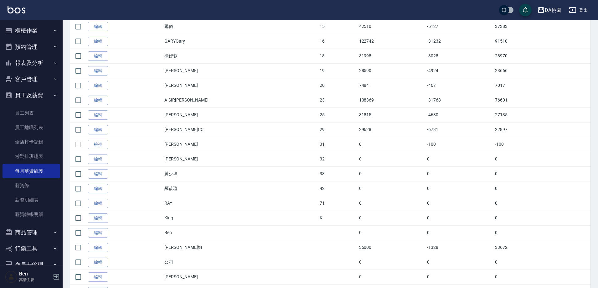
click at [551, 7] on div "DA桃園" at bounding box center [553, 10] width 17 height 8
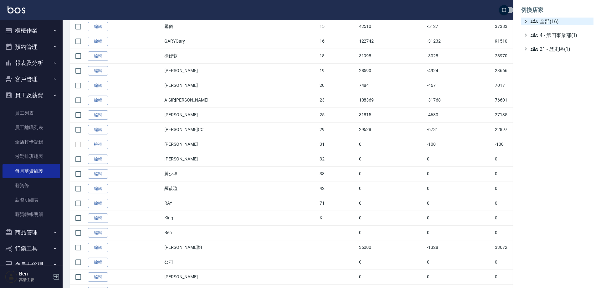
click at [551, 19] on span "全部(16)" at bounding box center [560, 22] width 60 height 8
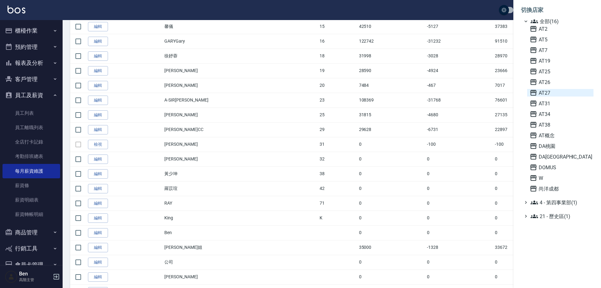
click at [563, 94] on span "AT27" at bounding box center [560, 93] width 61 height 8
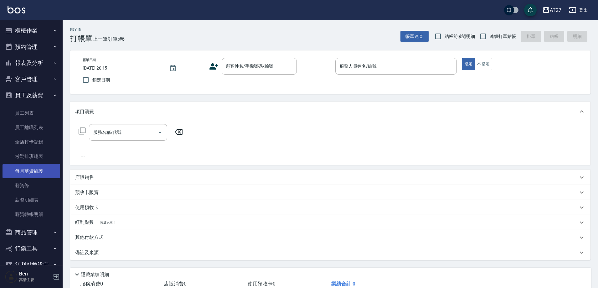
click at [37, 174] on link "每月薪資維護" at bounding box center [32, 171] width 58 height 14
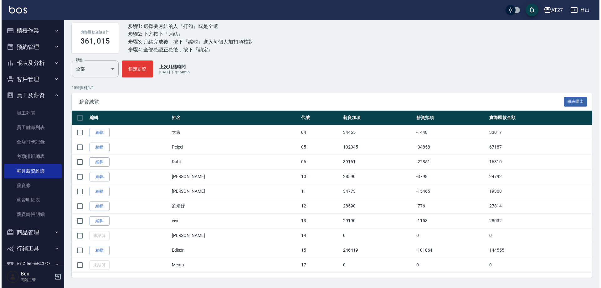
scroll to position [46, 0]
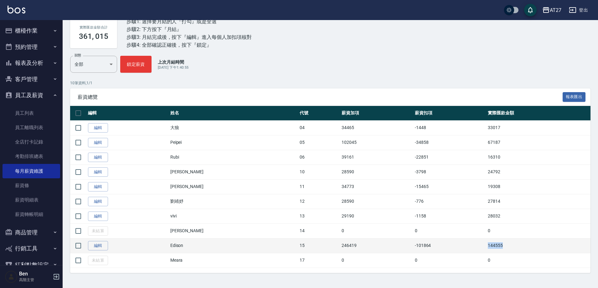
drag, startPoint x: 481, startPoint y: 243, endPoint x: 501, endPoint y: 243, distance: 20.7
click at [501, 243] on tr "編輯 Edison 15 246419 -101864 144555" at bounding box center [330, 245] width 520 height 15
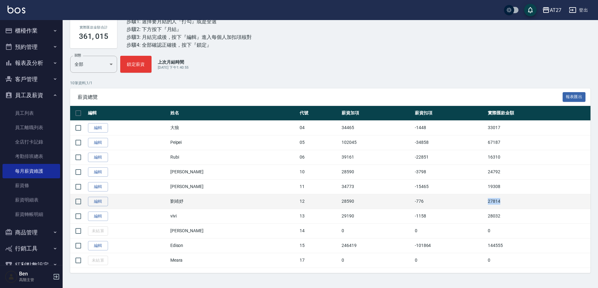
drag, startPoint x: 464, startPoint y: 201, endPoint x: 516, endPoint y: 201, distance: 51.9
click at [516, 201] on tr "編輯 劉靖妤 12 28590 -776 27814" at bounding box center [330, 201] width 520 height 15
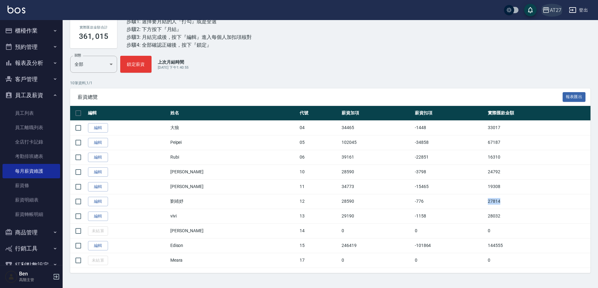
click at [554, 8] on div "AT27" at bounding box center [556, 10] width 12 height 8
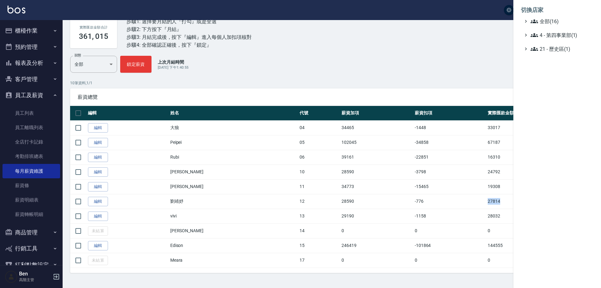
click at [553, 22] on span "全部(16)" at bounding box center [560, 22] width 60 height 8
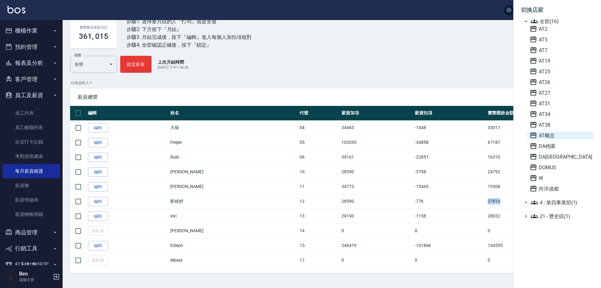
click at [568, 132] on span "AT概念" at bounding box center [560, 135] width 61 height 8
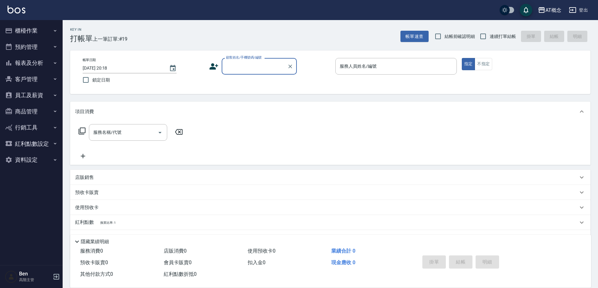
click at [43, 100] on button "員工及薪資" at bounding box center [32, 95] width 58 height 16
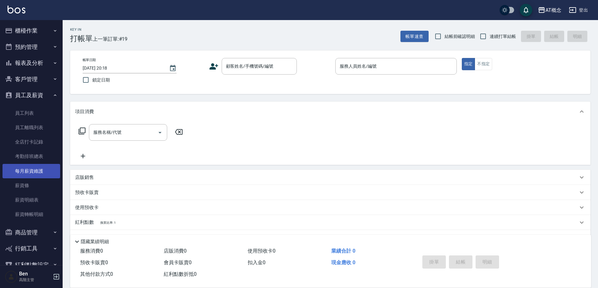
click at [32, 172] on link "每月薪資維護" at bounding box center [32, 171] width 58 height 14
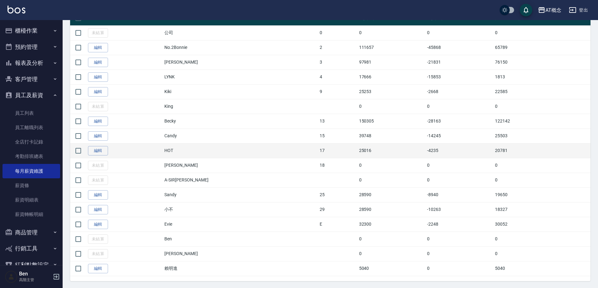
scroll to position [149, 0]
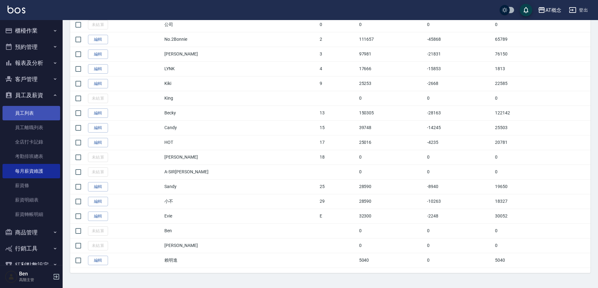
click at [27, 106] on link "員工列表" at bounding box center [32, 113] width 58 height 14
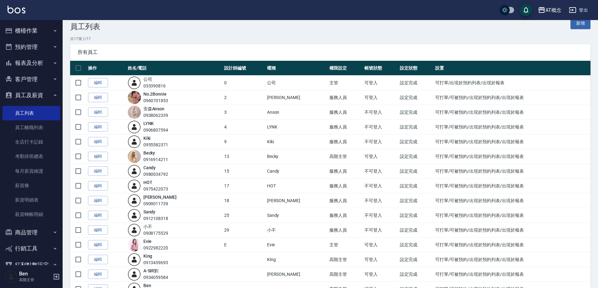
scroll to position [74, 0]
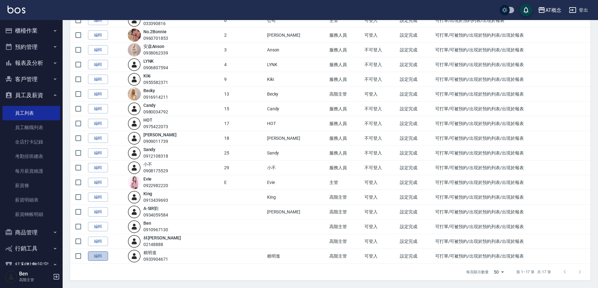
click at [103, 256] on link "編輯" at bounding box center [98, 256] width 20 height 10
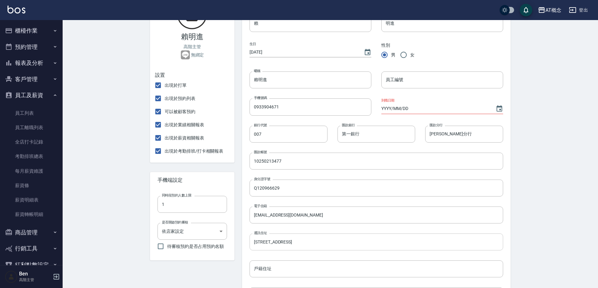
scroll to position [125, 0]
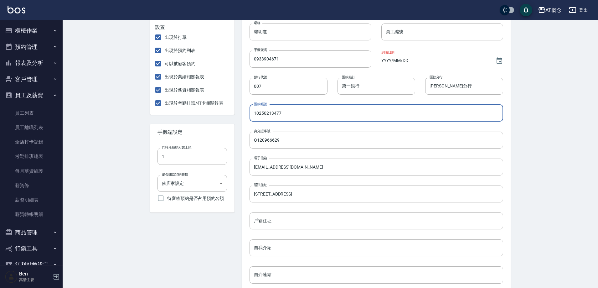
drag, startPoint x: 293, startPoint y: 112, endPoint x: 240, endPoint y: 112, distance: 52.6
click at [243, 112] on div "匯款帳號 10250213477 匯款帳號" at bounding box center [371, 108] width 264 height 27
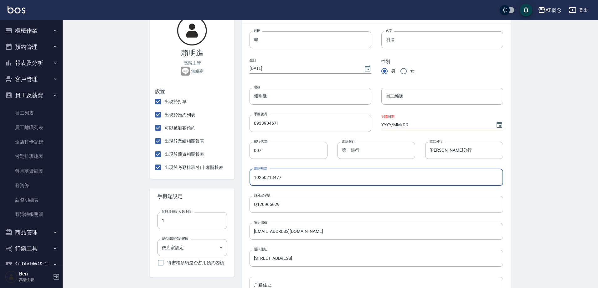
scroll to position [0, 0]
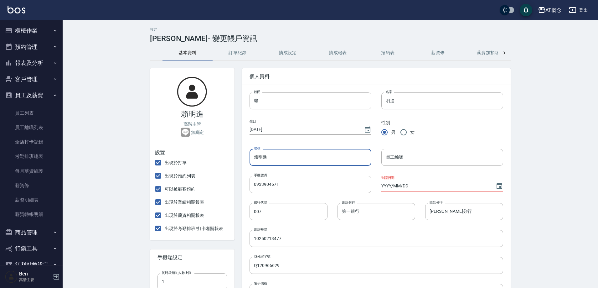
drag, startPoint x: 279, startPoint y: 161, endPoint x: 231, endPoint y: 161, distance: 47.3
click at [232, 161] on div "[PERSON_NAME] 高階主管 無綁定 設置 出現於打單 出現於預約列表 可以被顧客預約 出現於業績相關報表 出現於薪資相關報表 出現於考勤排班/打卡…" at bounding box center [326, 276] width 368 height 431
click at [29, 171] on link "每月薪資維護" at bounding box center [32, 171] width 58 height 14
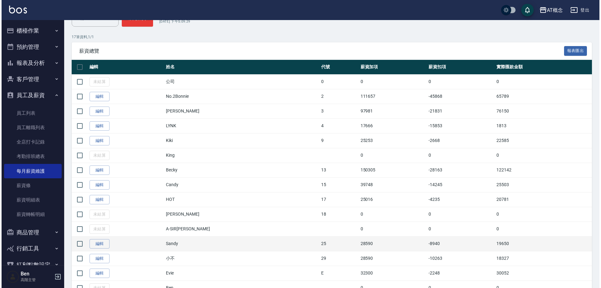
scroll to position [149, 0]
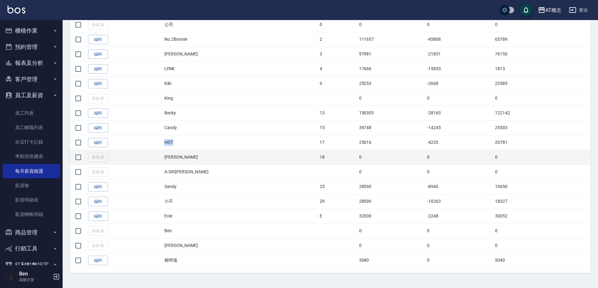
drag, startPoint x: 173, startPoint y: 138, endPoint x: 191, endPoint y: 154, distance: 24.4
click at [191, 142] on tr "編輯 HOT 17 25016 -4235 20781" at bounding box center [330, 142] width 520 height 15
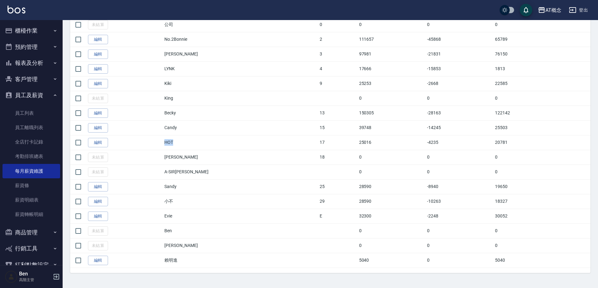
copy td "HOT"
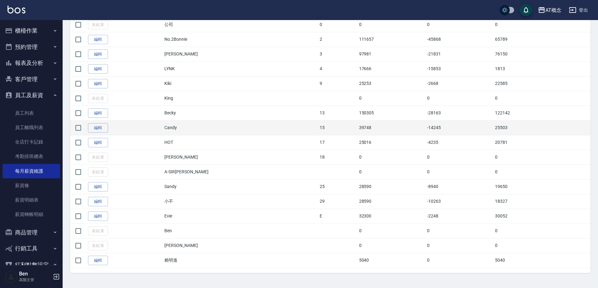
click at [357, 128] on td "39748" at bounding box center [391, 127] width 68 height 15
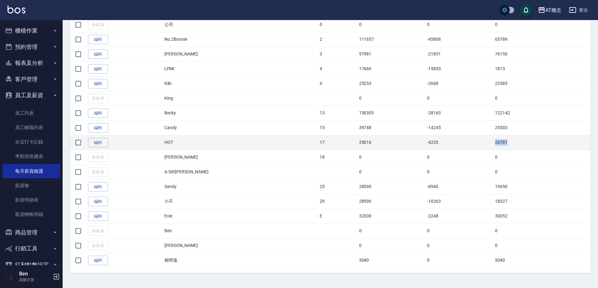
drag, startPoint x: 472, startPoint y: 141, endPoint x: 505, endPoint y: 141, distance: 33.5
click at [505, 141] on tr "編輯 HOT 17 25016 -4235 20781" at bounding box center [330, 142] width 520 height 15
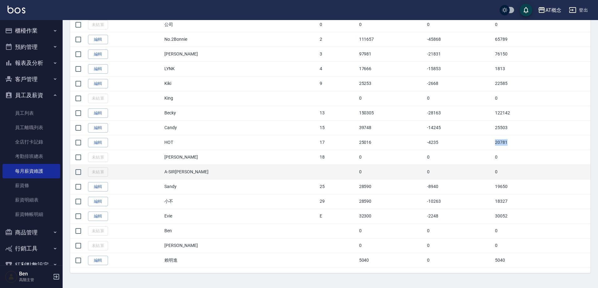
copy tr "20781"
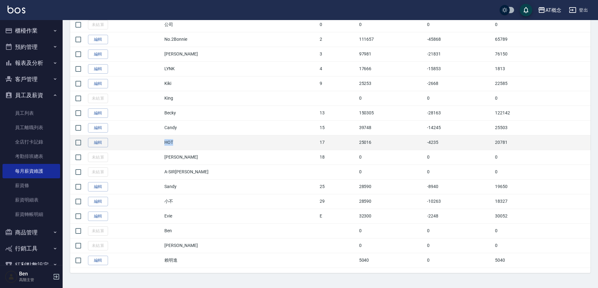
drag, startPoint x: 185, startPoint y: 143, endPoint x: 191, endPoint y: 143, distance: 5.9
click at [191, 143] on tr "編輯 HOT 17 25016 -4235 20781" at bounding box center [330, 142] width 520 height 15
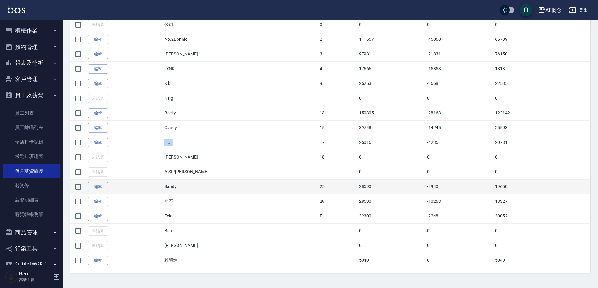
copy td "HOT"
drag, startPoint x: 168, startPoint y: 185, endPoint x: 197, endPoint y: 185, distance: 29.7
click at [197, 185] on tr "編輯 Sandy 25 28590 -8940 19650" at bounding box center [330, 186] width 520 height 15
copy td "Sandy"
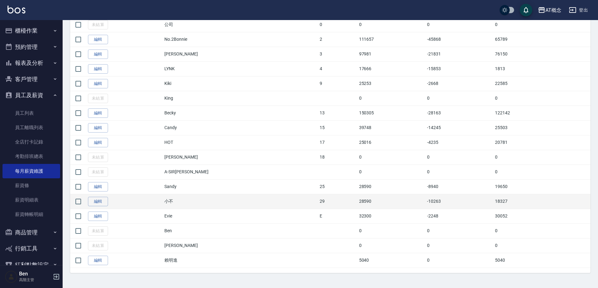
click at [267, 207] on td "小不" at bounding box center [240, 201] width 155 height 15
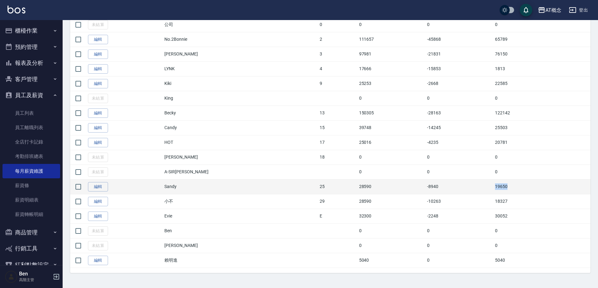
drag, startPoint x: 508, startPoint y: 188, endPoint x: 488, endPoint y: 192, distance: 19.7
click at [511, 188] on tr "編輯 Sandy 25 28590 -8940 19650" at bounding box center [330, 186] width 520 height 15
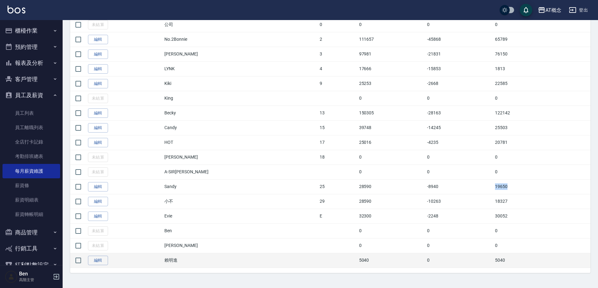
copy tr "19650"
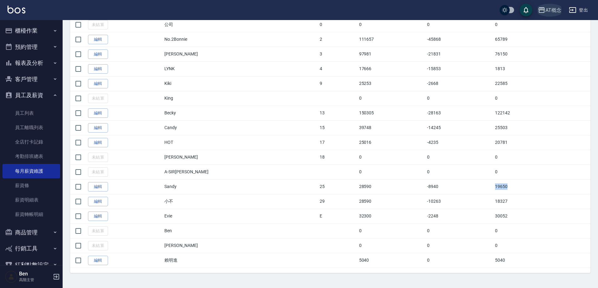
click at [549, 9] on div "AT概念" at bounding box center [553, 10] width 16 height 8
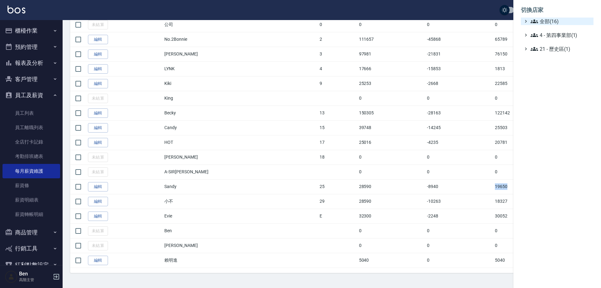
click at [550, 22] on span "全部(16)" at bounding box center [560, 22] width 60 height 8
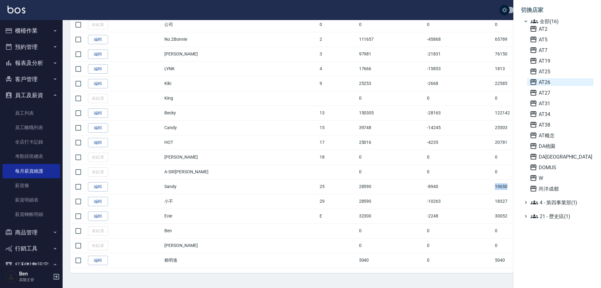
click at [551, 79] on span "AT26" at bounding box center [560, 82] width 61 height 8
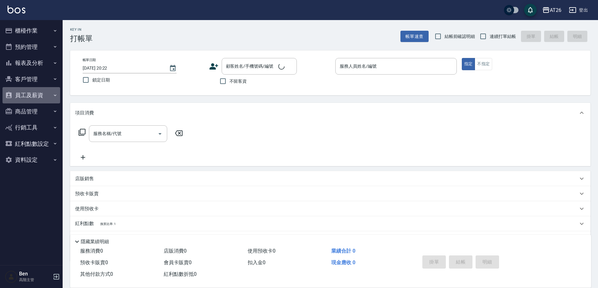
click at [38, 95] on button "員工及薪資" at bounding box center [32, 95] width 58 height 16
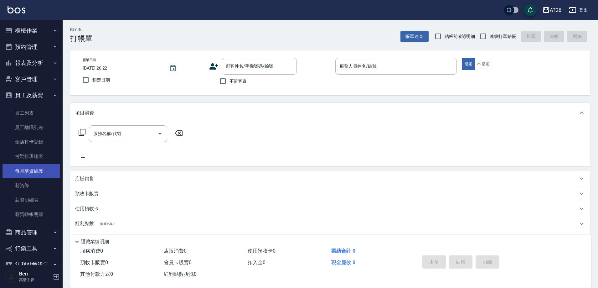
click at [37, 169] on link "每月薪資維護" at bounding box center [32, 171] width 58 height 14
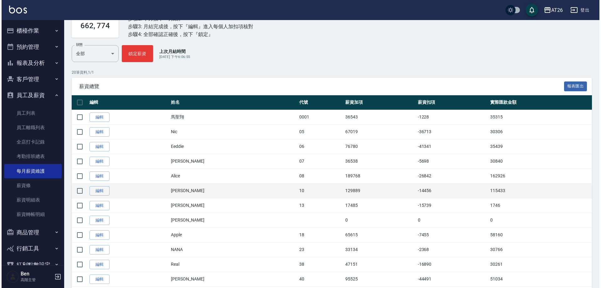
scroll to position [63, 0]
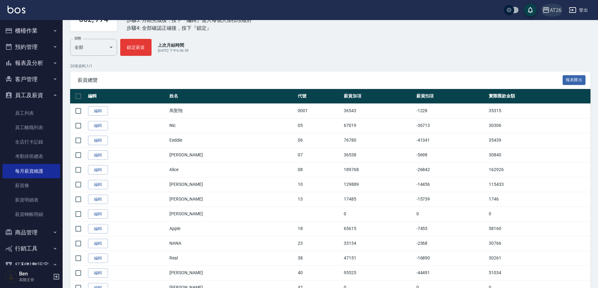
click at [557, 10] on div "AT26" at bounding box center [556, 10] width 12 height 8
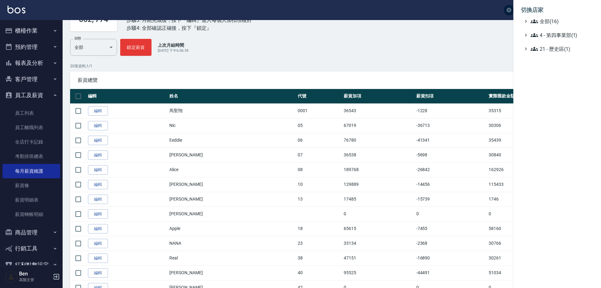
click at [553, 22] on span "全部(16)" at bounding box center [560, 22] width 60 height 8
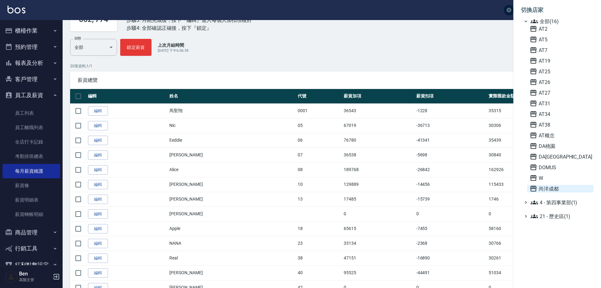
click at [551, 188] on span "尚洋成都" at bounding box center [560, 189] width 61 height 8
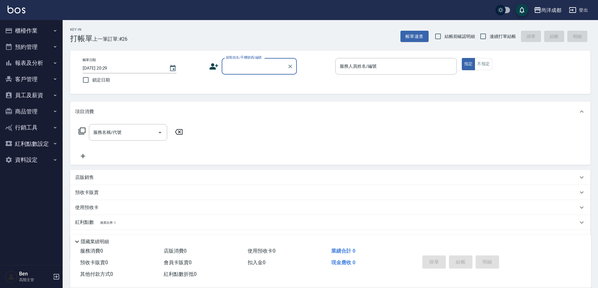
click at [40, 94] on button "員工及薪資" at bounding box center [32, 95] width 58 height 16
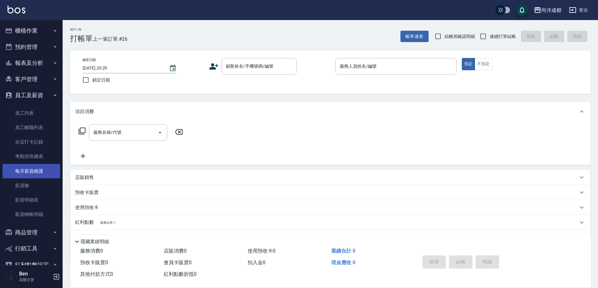
click at [48, 171] on link "每月薪資維護" at bounding box center [32, 171] width 58 height 14
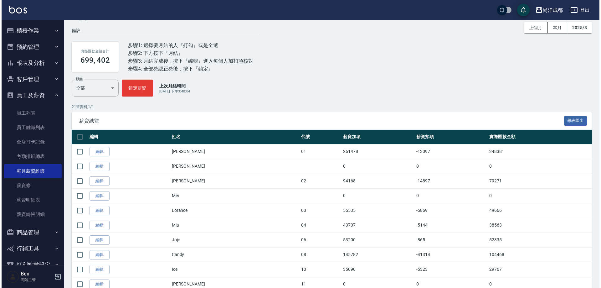
scroll to position [20, 0]
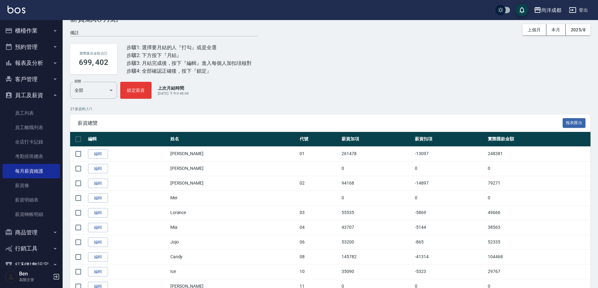
click at [546, 12] on div "尚洋成都" at bounding box center [551, 10] width 20 height 8
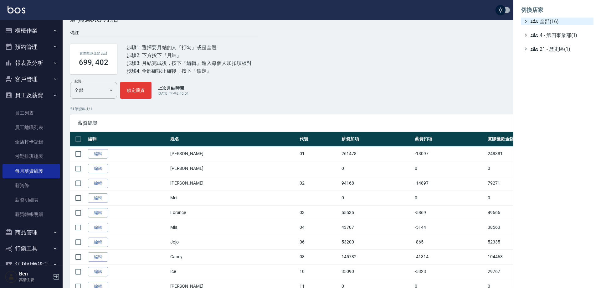
click at [541, 24] on span "全部(16)" at bounding box center [560, 22] width 60 height 8
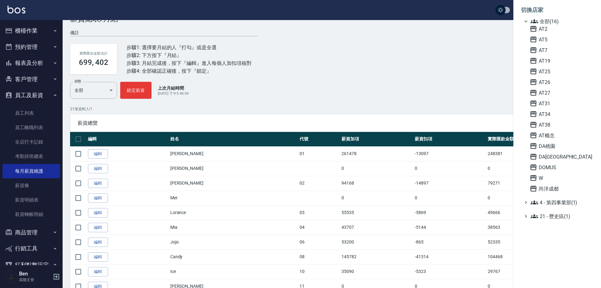
click at [544, 182] on div "AT2 AT5 AT7 AT19 AT25 AT26 AT27 AT31 AT34 AT38 AT概念 DA桃園 DA蘆洲 DOMUS W 尚洋成都" at bounding box center [560, 108] width 66 height 167
click at [545, 166] on span "DOMUS" at bounding box center [560, 167] width 61 height 8
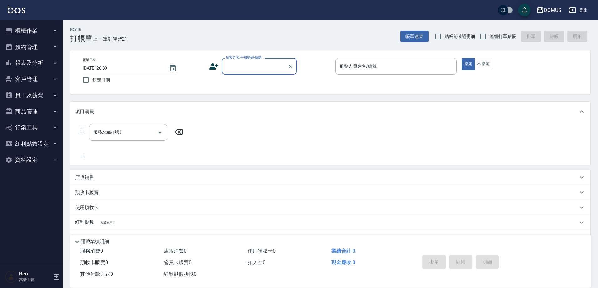
click at [42, 66] on button "報表及分析" at bounding box center [32, 63] width 58 height 16
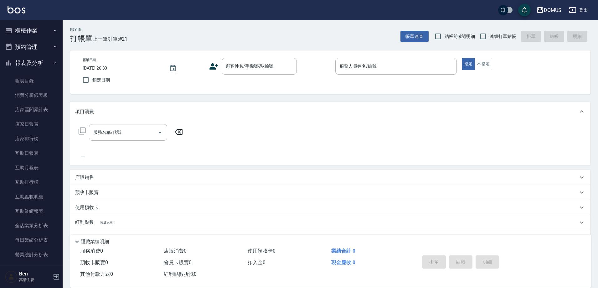
click at [42, 66] on button "報表及分析" at bounding box center [32, 63] width 58 height 16
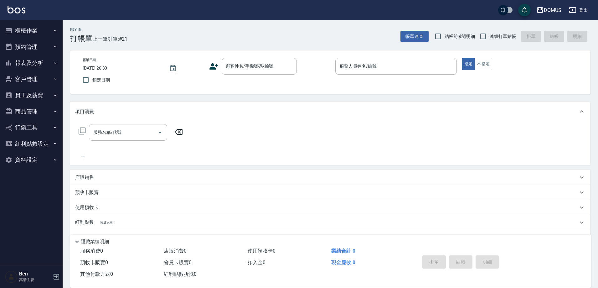
click at [45, 93] on button "員工及薪資" at bounding box center [32, 95] width 58 height 16
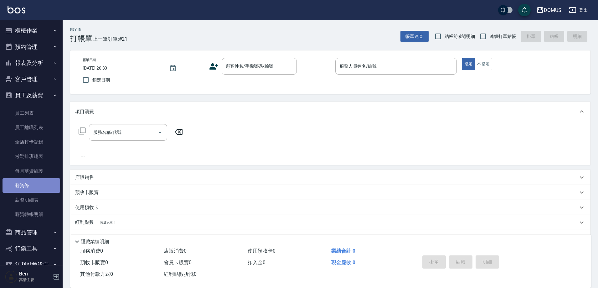
drag, startPoint x: 40, startPoint y: 181, endPoint x: 40, endPoint y: 175, distance: 5.6
click at [40, 180] on link "薪資條" at bounding box center [32, 185] width 58 height 14
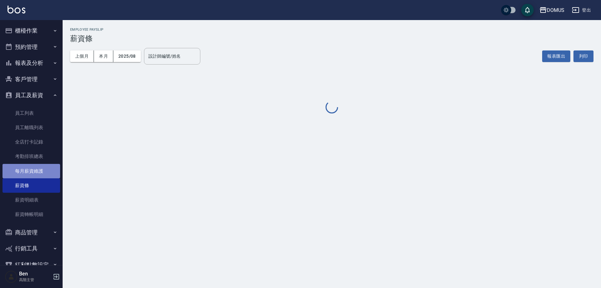
click at [40, 175] on link "每月薪資維護" at bounding box center [32, 171] width 58 height 14
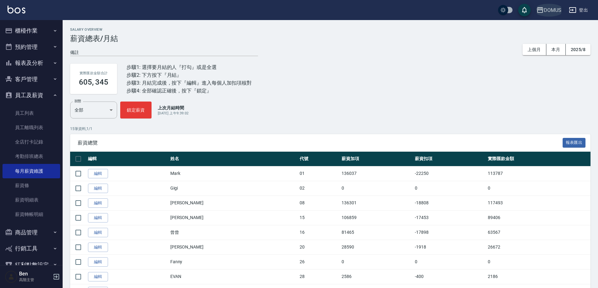
click at [550, 5] on button "DOMUS" at bounding box center [549, 10] width 30 height 13
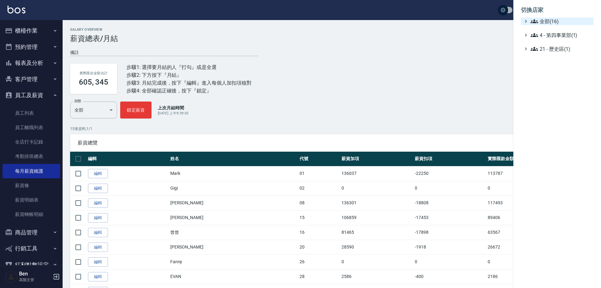
click at [555, 18] on span "全部(16)" at bounding box center [560, 22] width 60 height 8
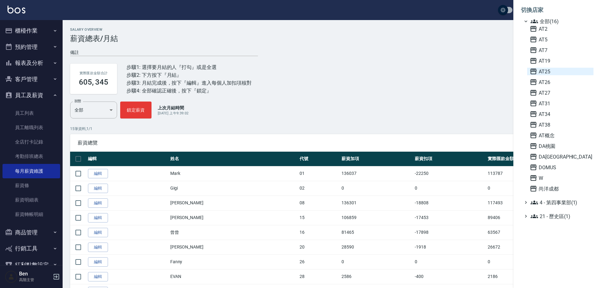
click at [556, 75] on span "AT25" at bounding box center [560, 72] width 61 height 8
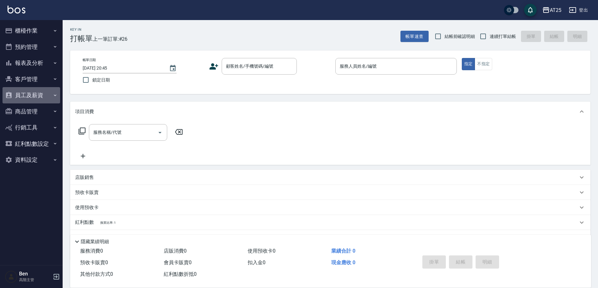
click at [41, 99] on button "員工及薪資" at bounding box center [32, 95] width 58 height 16
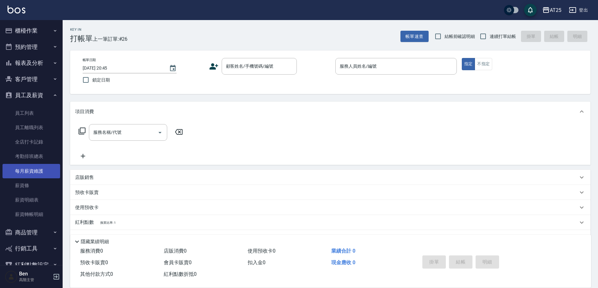
click at [35, 171] on link "每月薪資維護" at bounding box center [32, 171] width 58 height 14
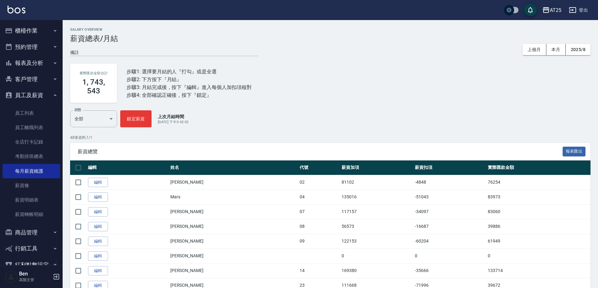
click at [558, 9] on div "AT25" at bounding box center [556, 10] width 12 height 8
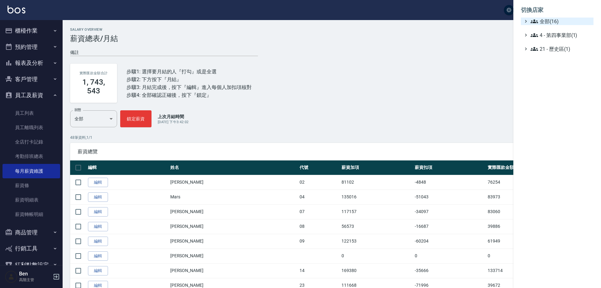
click at [560, 20] on span "全部(16)" at bounding box center [560, 22] width 60 height 8
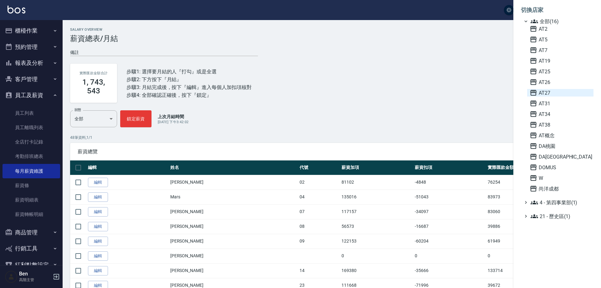
click at [555, 90] on span "AT27" at bounding box center [560, 93] width 61 height 8
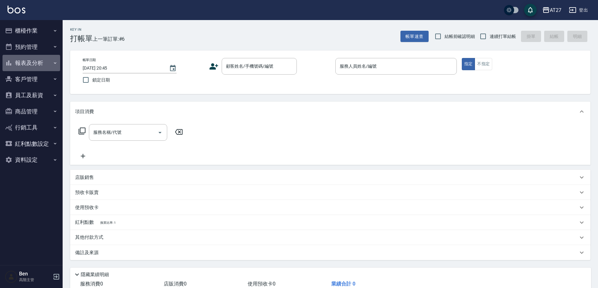
click at [43, 60] on button "報表及分析" at bounding box center [32, 63] width 58 height 16
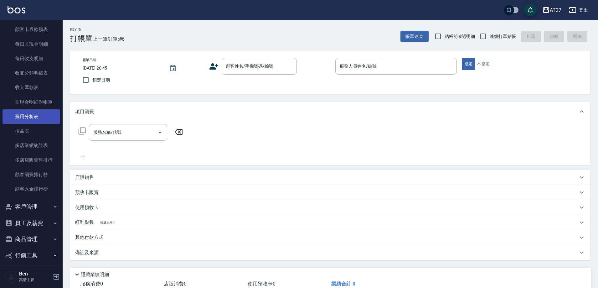
scroll to position [501, 0]
click at [33, 219] on button "員工及薪資" at bounding box center [32, 222] width 58 height 16
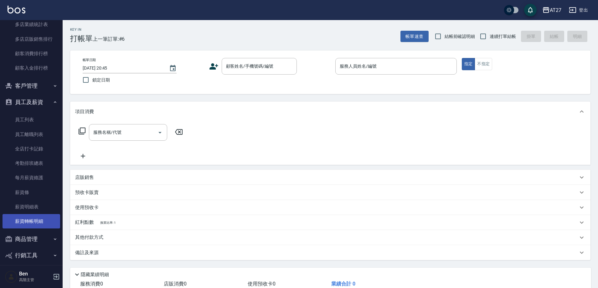
scroll to position [626, 0]
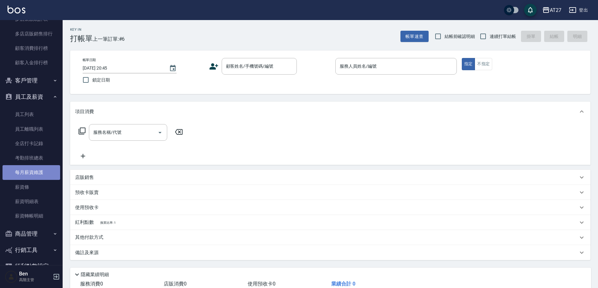
click at [37, 167] on link "每月薪資維護" at bounding box center [32, 172] width 58 height 14
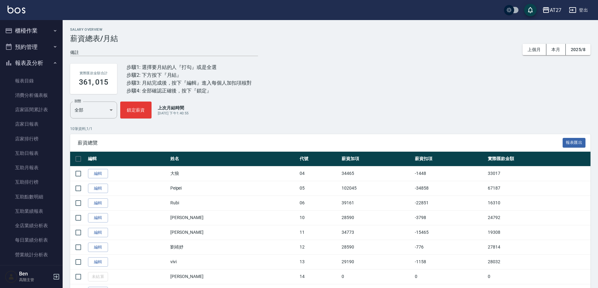
click at [33, 26] on button "櫃檯作業" at bounding box center [32, 31] width 58 height 16
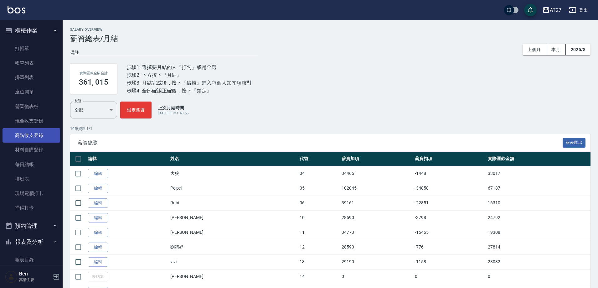
click at [33, 132] on link "高階收支登錄" at bounding box center [32, 135] width 58 height 14
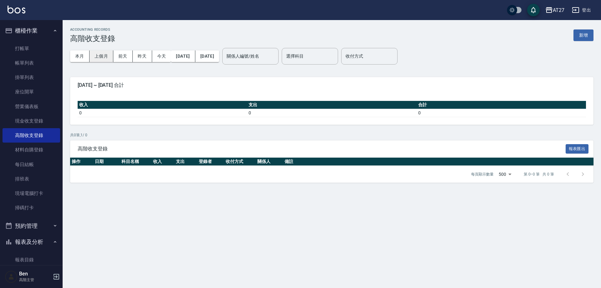
click at [97, 58] on button "上個月" at bounding box center [102, 56] width 24 height 12
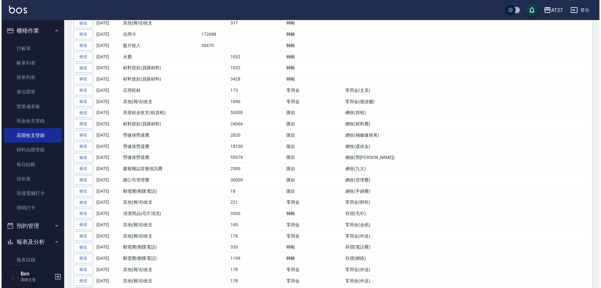
scroll to position [439, 0]
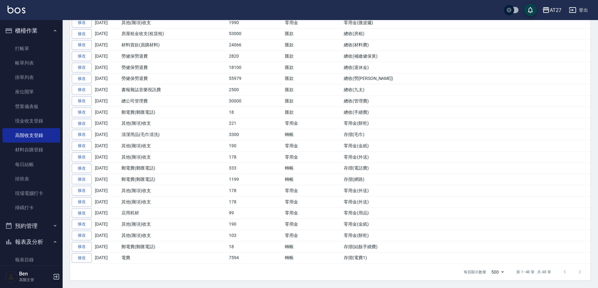
click at [448, 76] on td "總收(勞健保)" at bounding box center [466, 78] width 248 height 11
click at [557, 9] on div "AT27" at bounding box center [556, 10] width 12 height 8
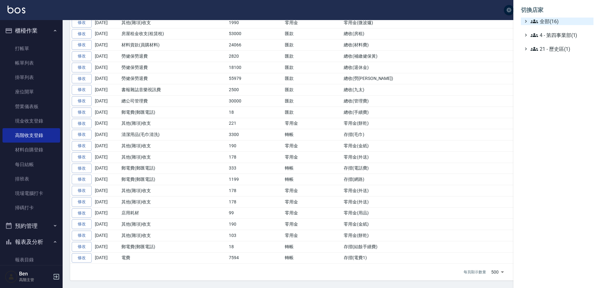
click at [559, 19] on span "全部(16)" at bounding box center [560, 22] width 60 height 8
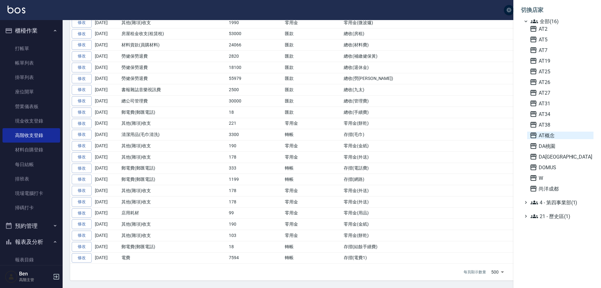
click at [568, 133] on span "AT概念" at bounding box center [560, 135] width 61 height 8
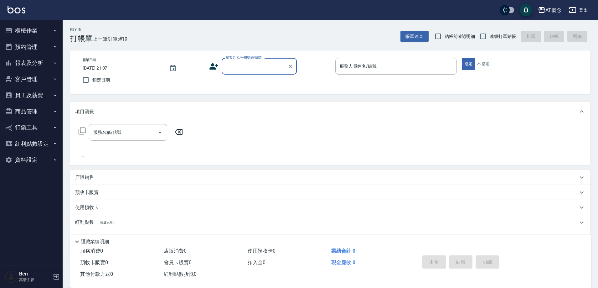
click at [28, 95] on button "員工及薪資" at bounding box center [32, 95] width 58 height 16
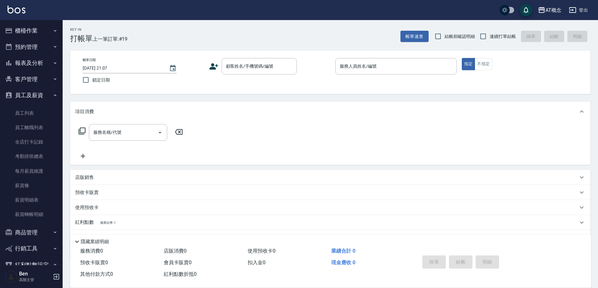
click at [28, 95] on button "員工及薪資" at bounding box center [32, 95] width 58 height 16
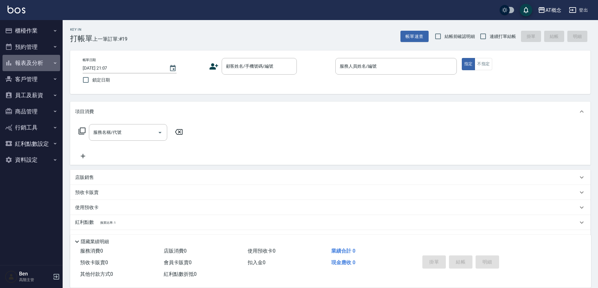
click at [33, 59] on button "報表及分析" at bounding box center [32, 63] width 58 height 16
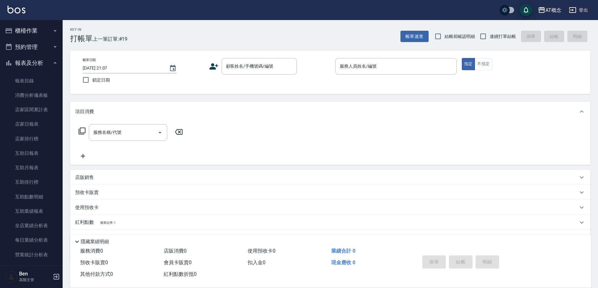
click at [31, 61] on button "報表及分析" at bounding box center [32, 63] width 58 height 16
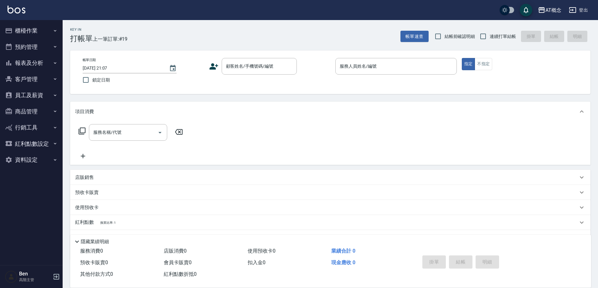
click at [33, 97] on button "員工及薪資" at bounding box center [32, 95] width 58 height 16
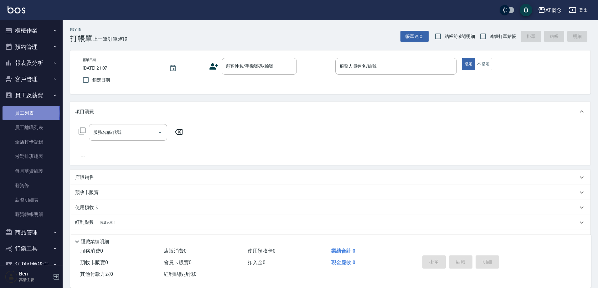
click at [30, 113] on link "員工列表" at bounding box center [32, 113] width 58 height 14
